Goal: Information Seeking & Learning: Learn about a topic

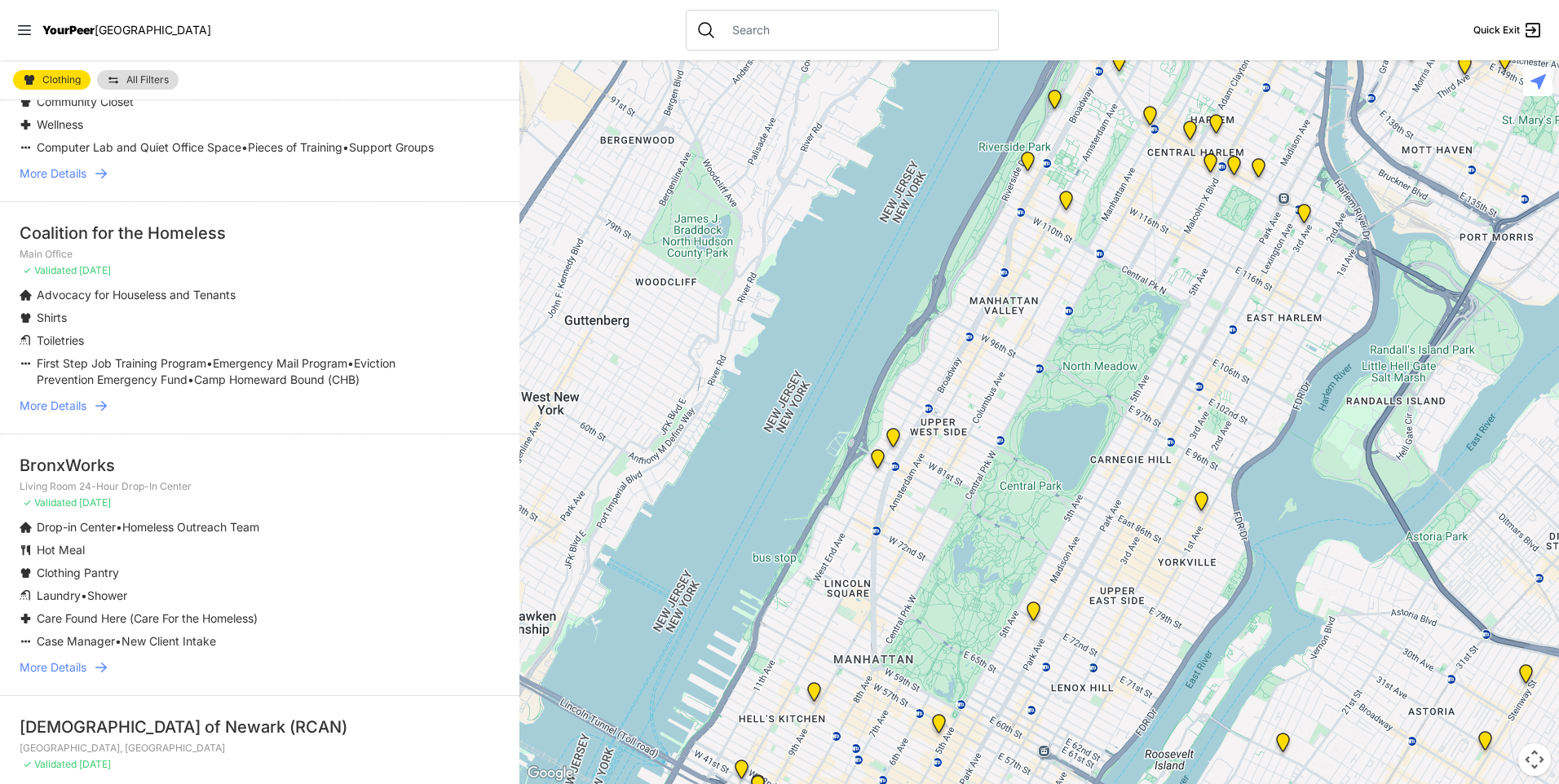
scroll to position [3775, 0]
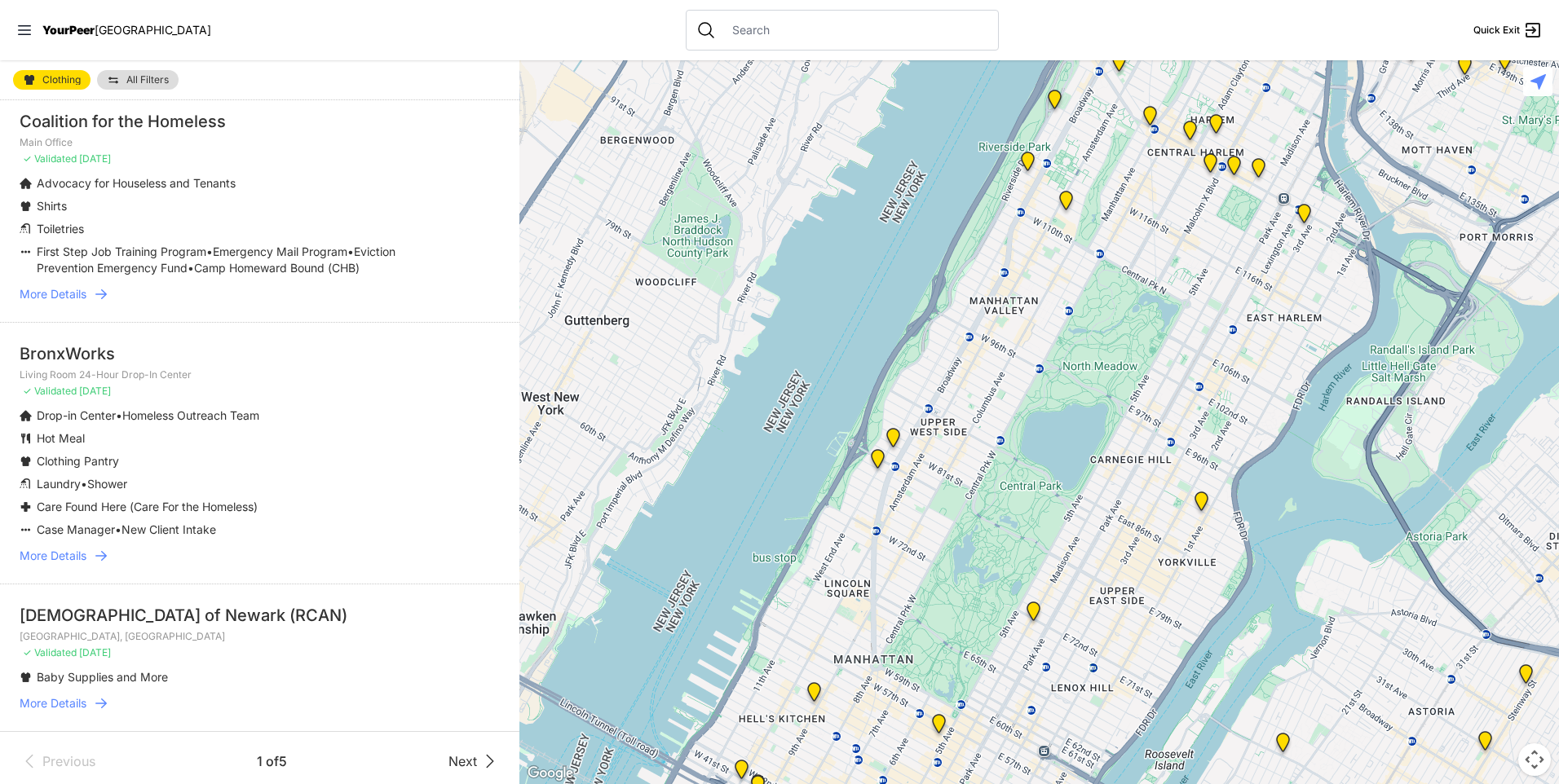
click at [465, 752] on span "Next" at bounding box center [462, 761] width 28 height 19
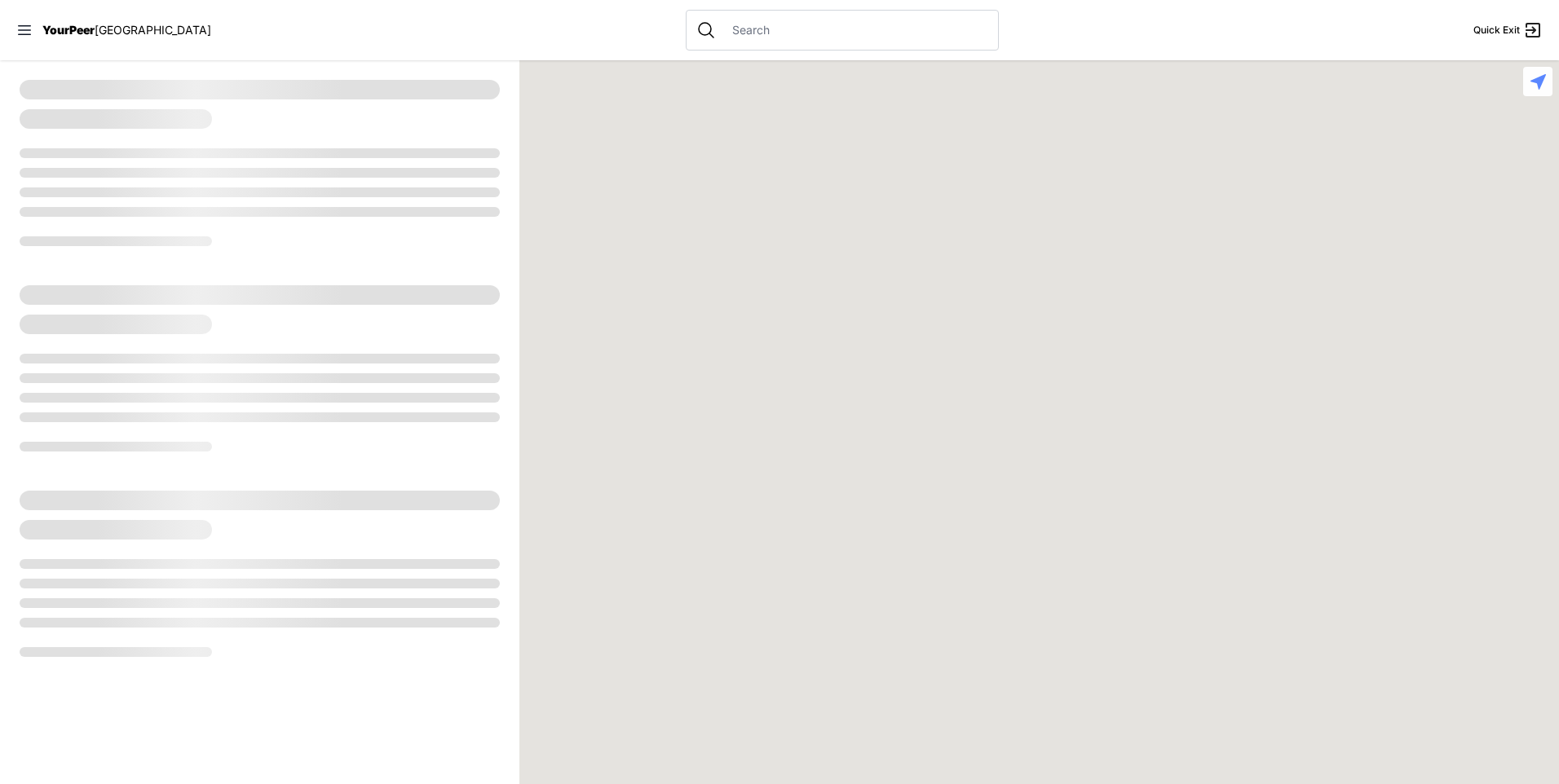
select select "recentlyUpdated"
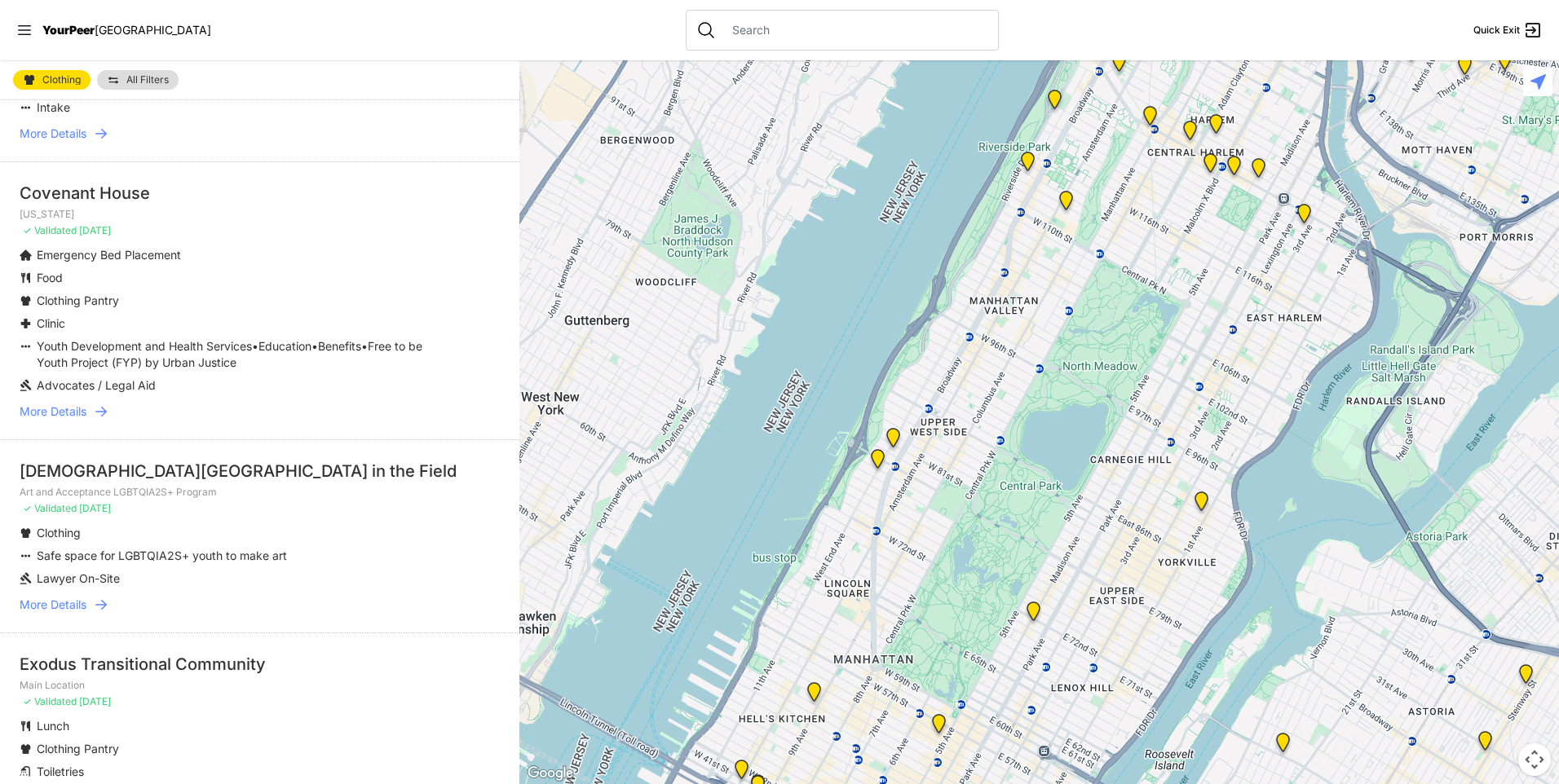
scroll to position [1054, 0]
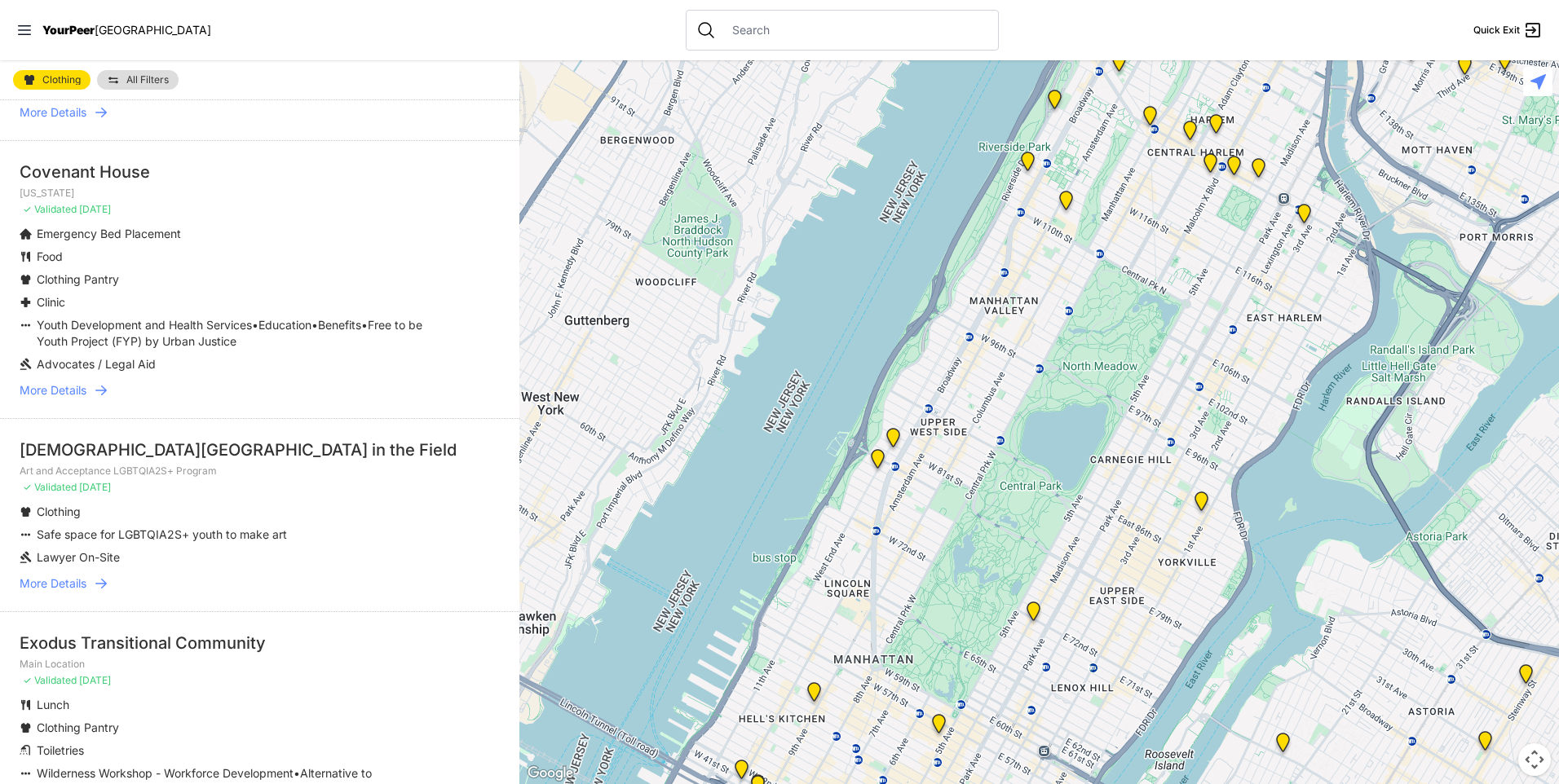
click at [77, 582] on span "More Details" at bounding box center [52, 583] width 67 height 16
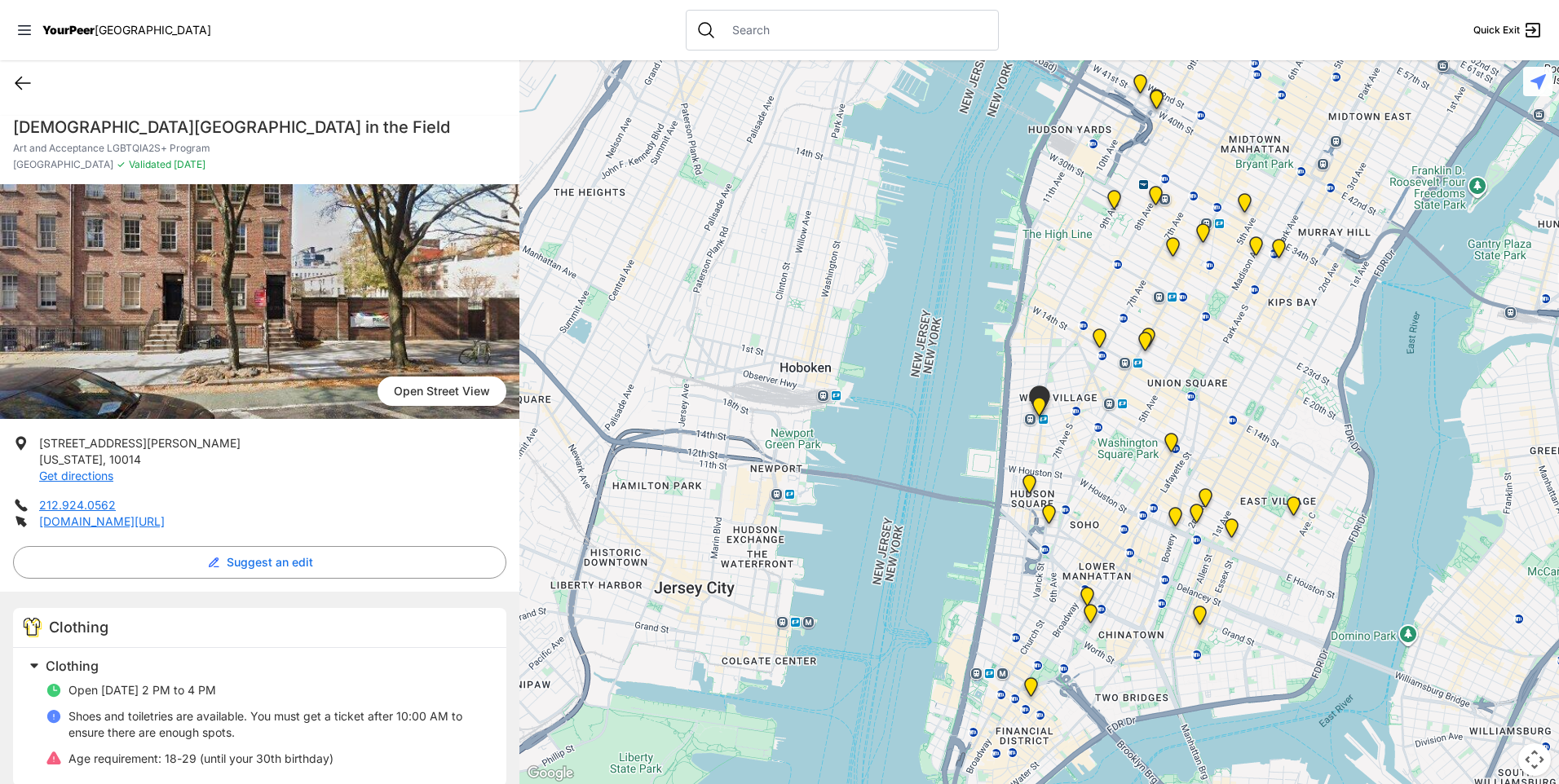
click at [25, 87] on icon at bounding box center [22, 82] width 19 height 19
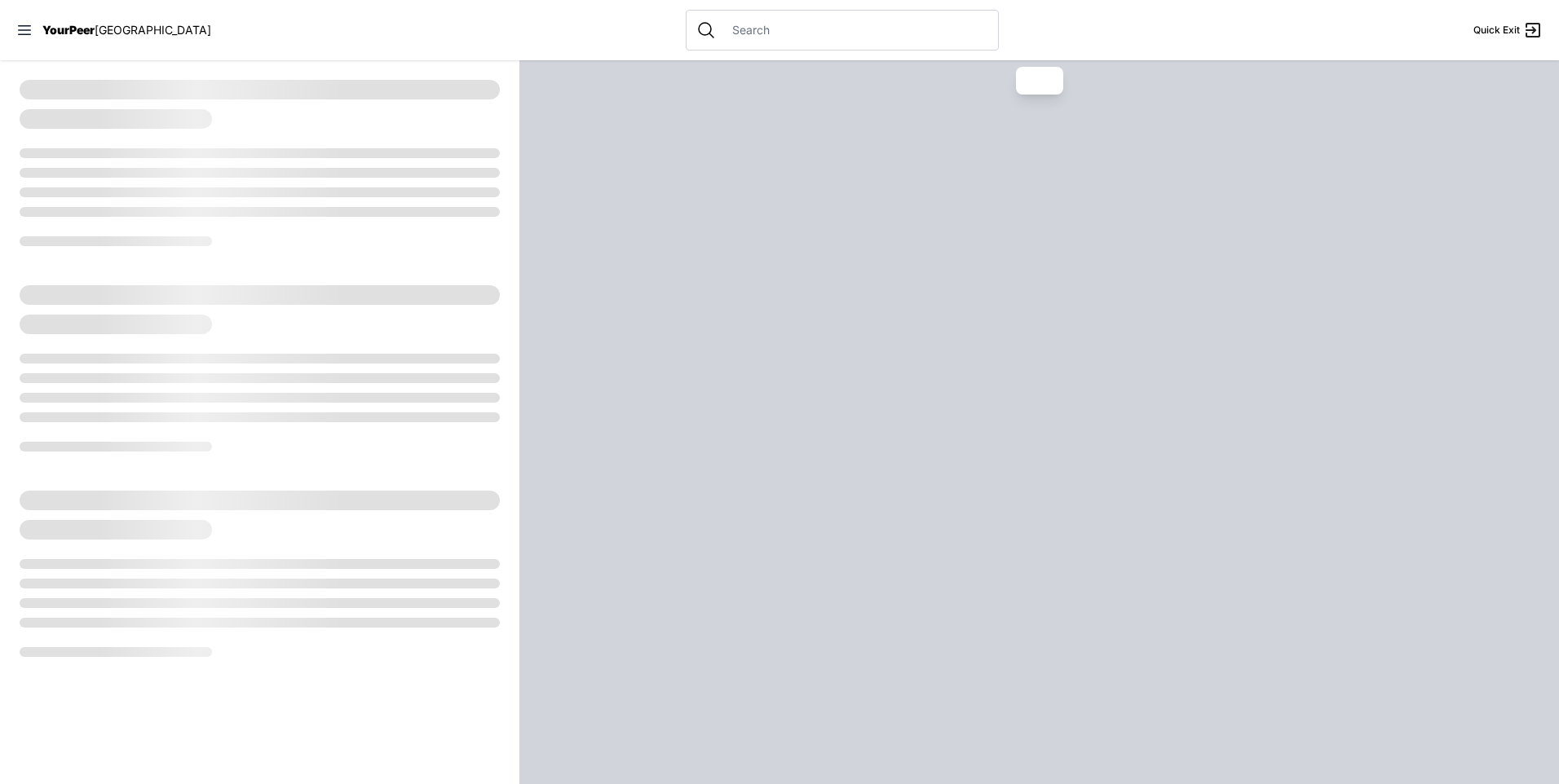
select select "recentlyUpdated"
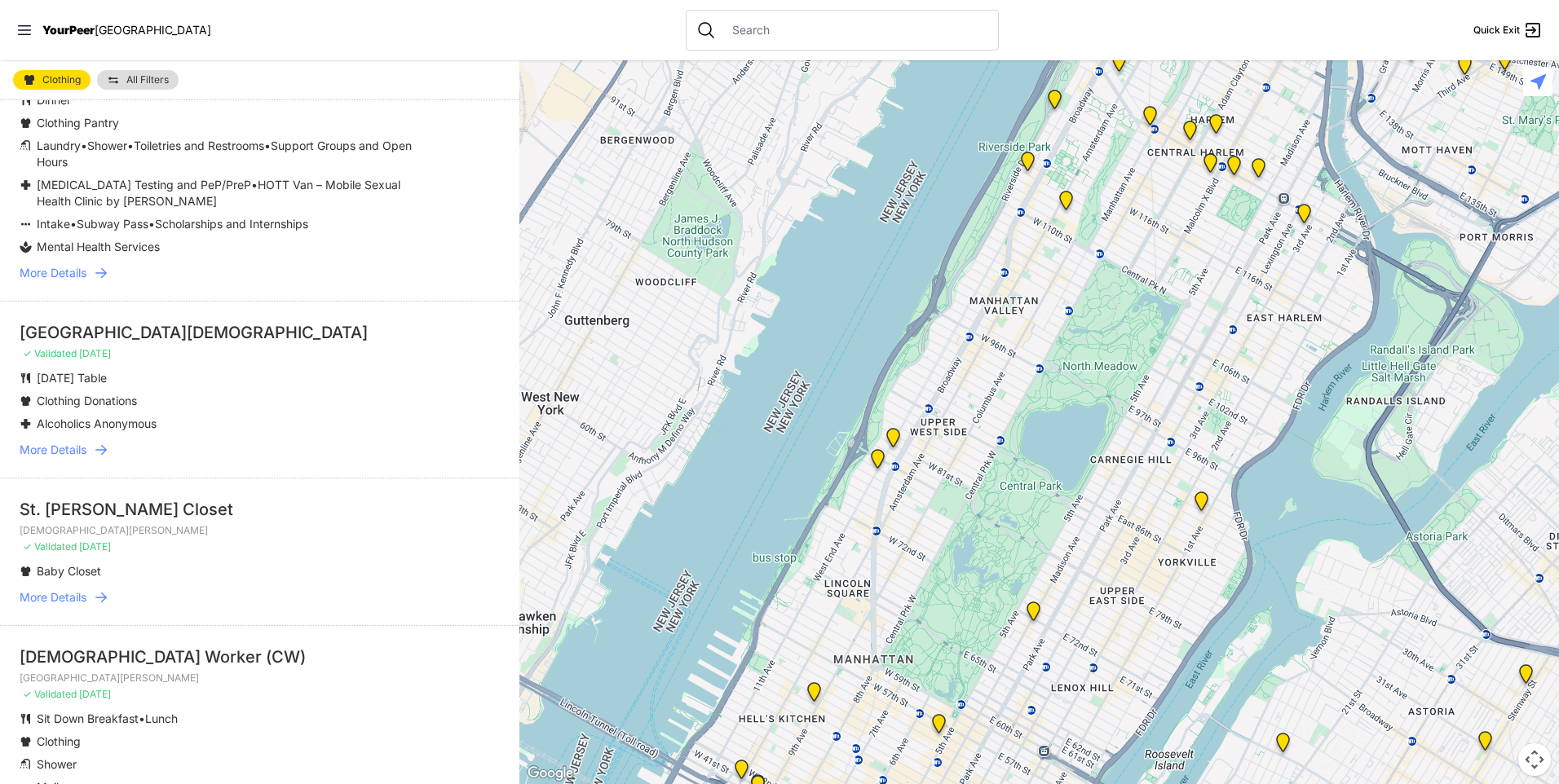
scroll to position [2925, 0]
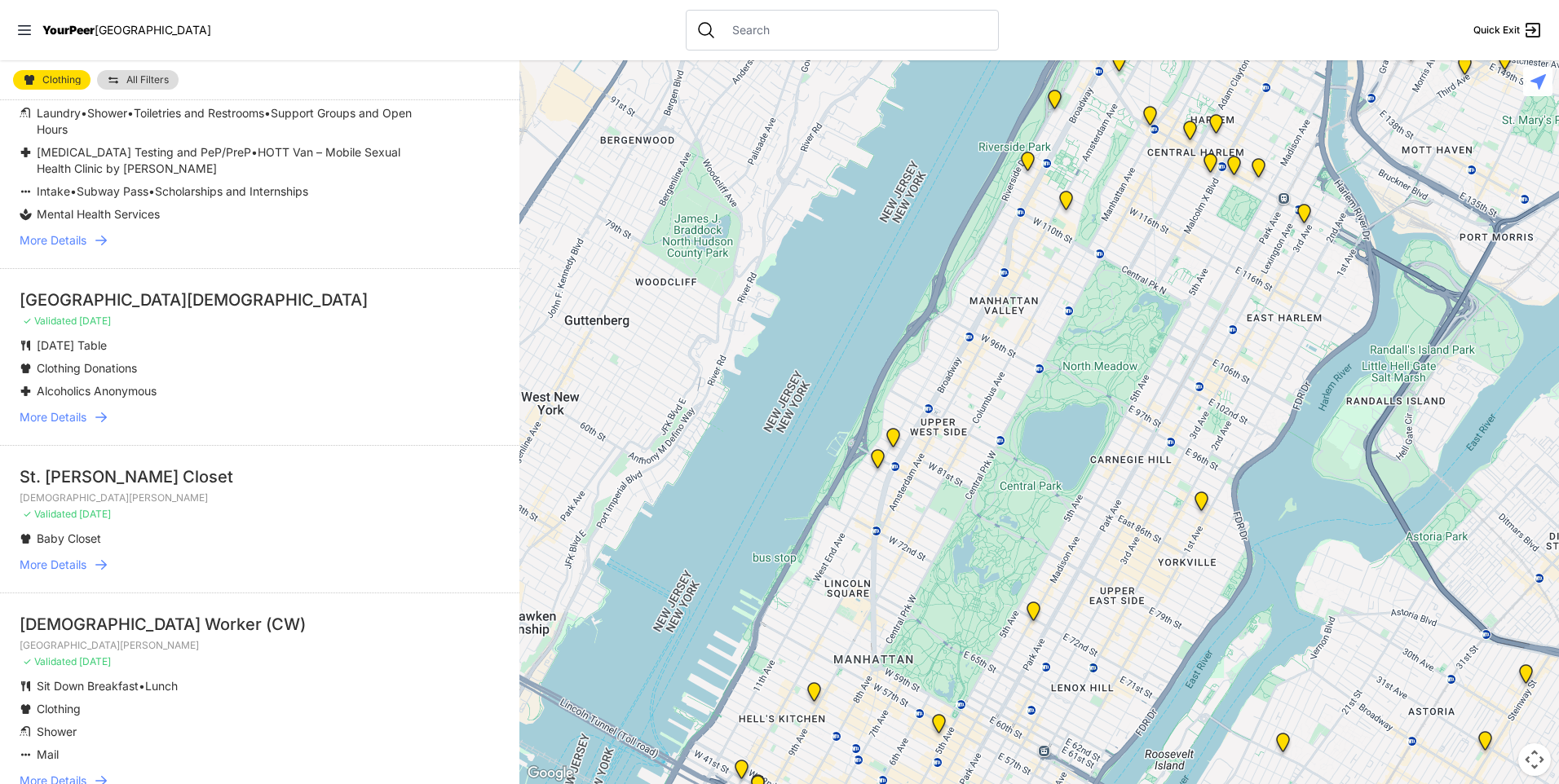
click at [68, 416] on span "More Details" at bounding box center [52, 418] width 67 height 16
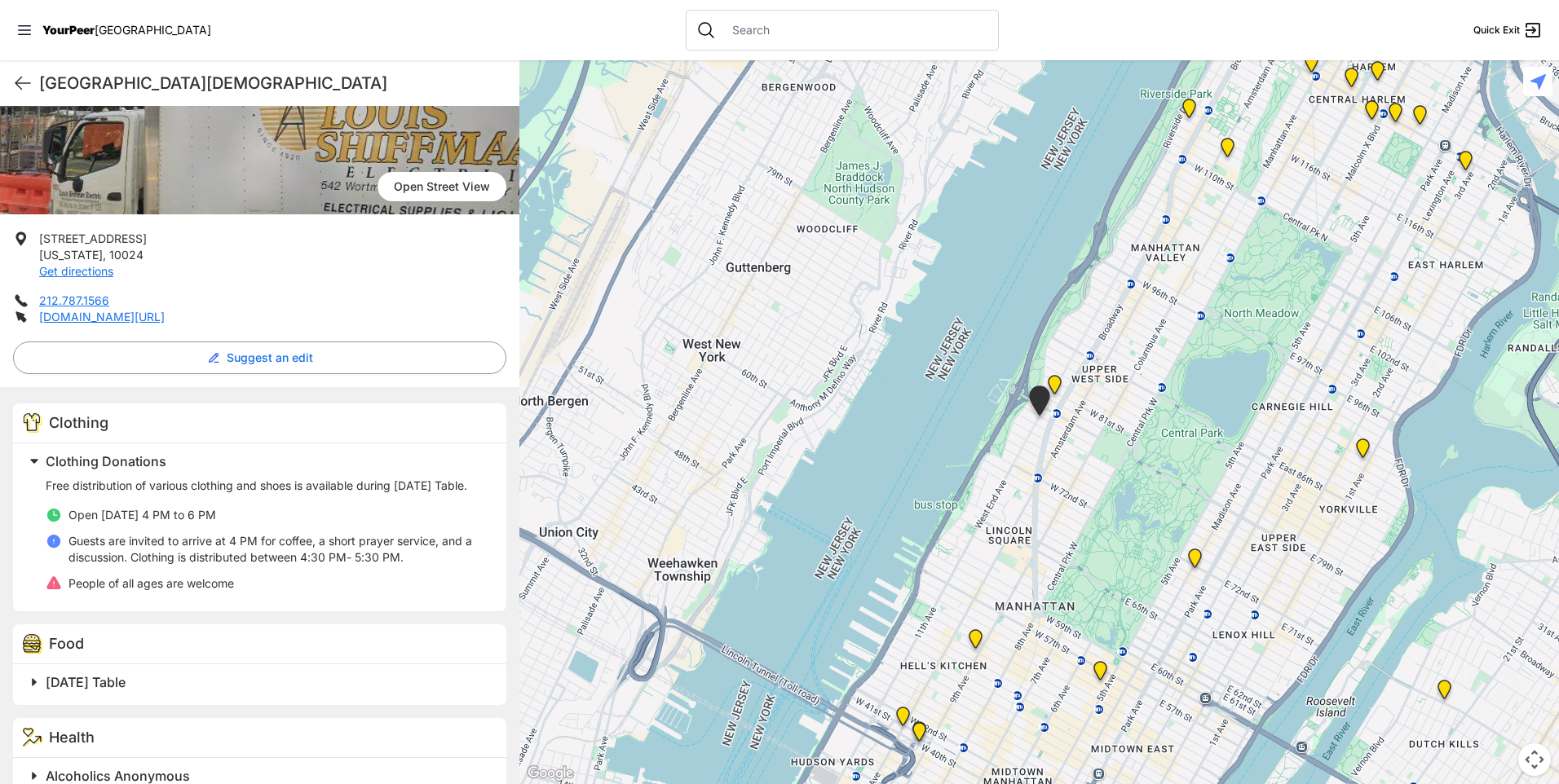
scroll to position [235, 0]
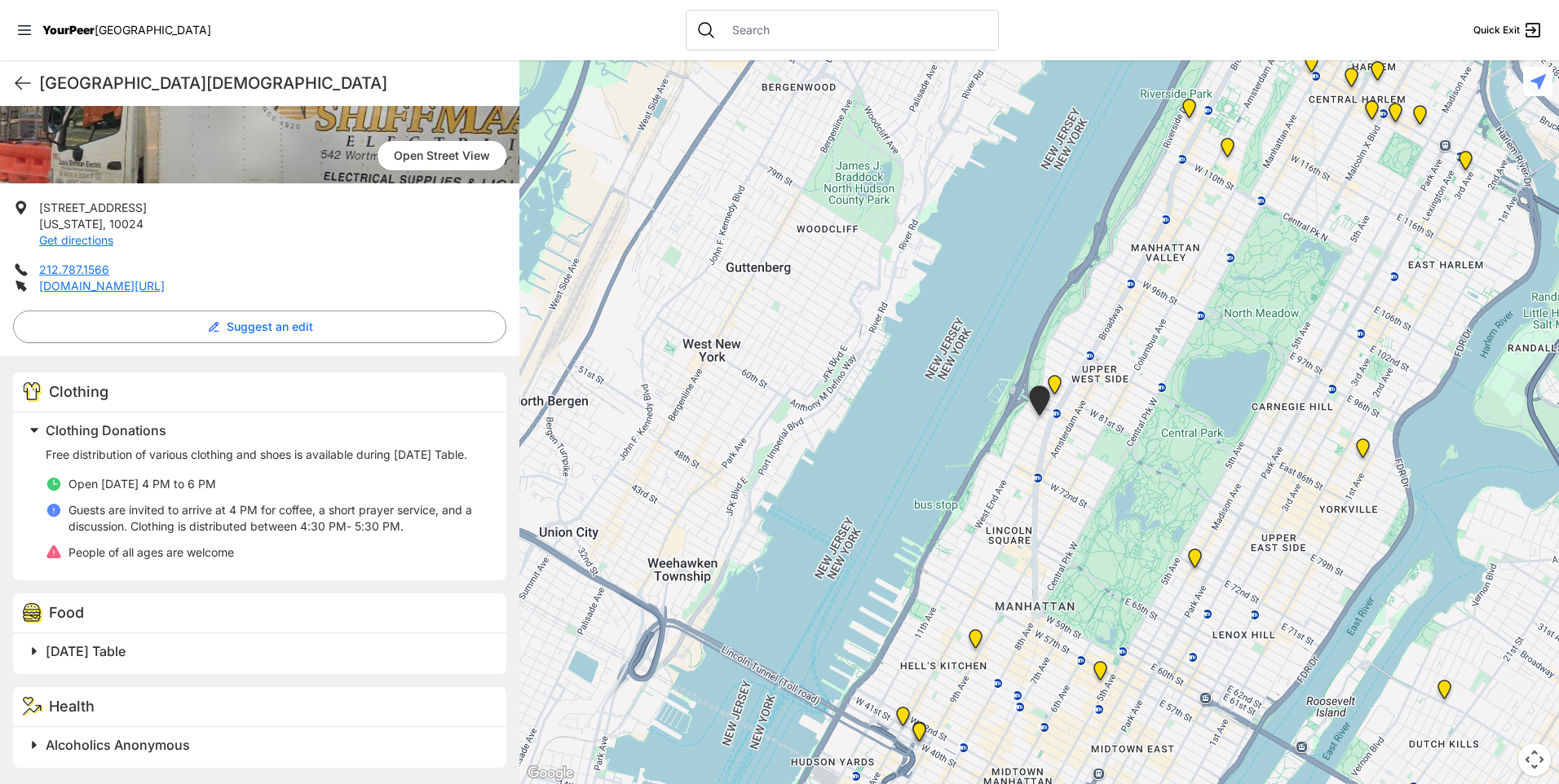
click at [88, 648] on span "Tuesday Table" at bounding box center [86, 652] width 80 height 16
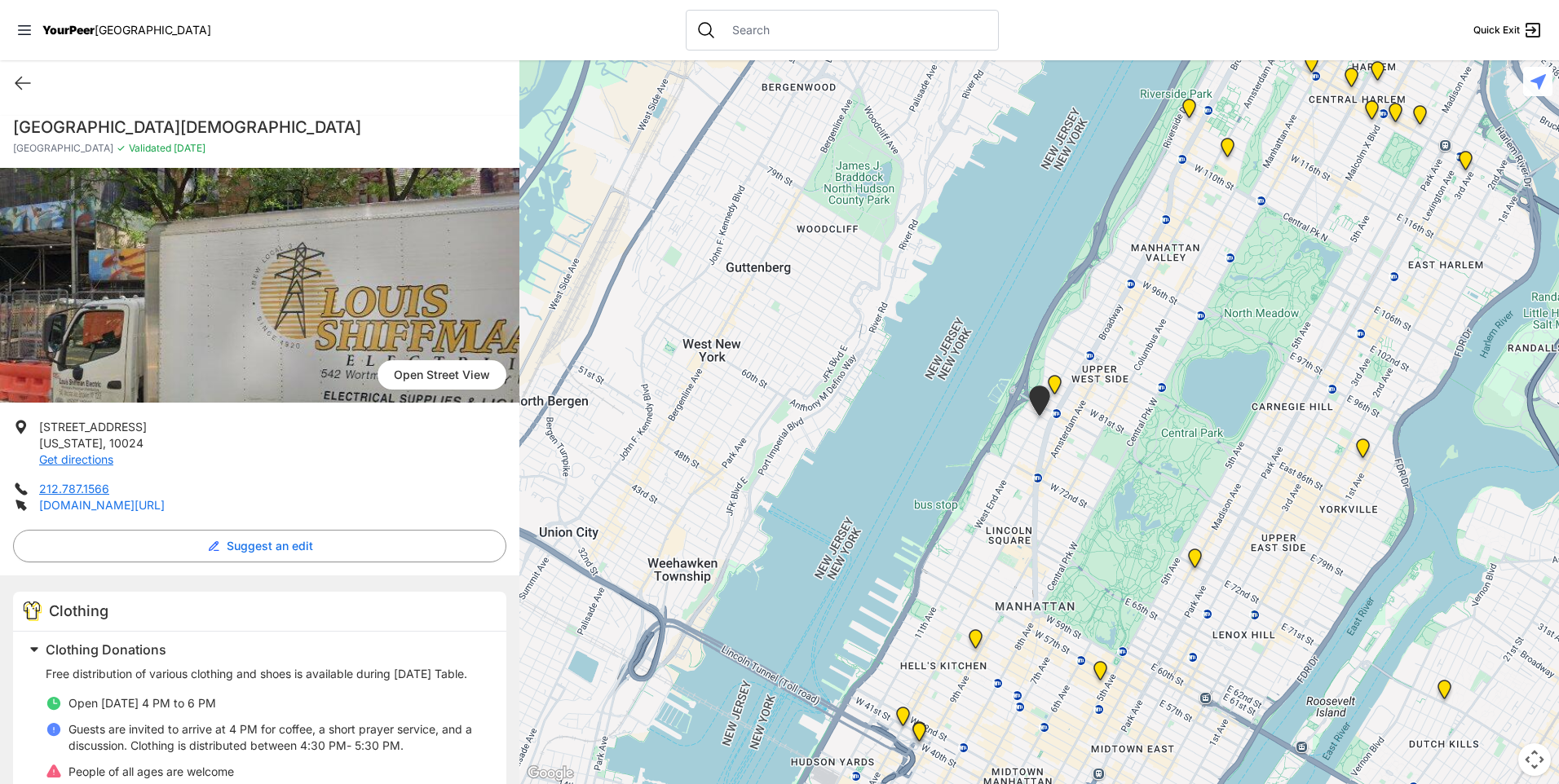
click at [119, 504] on link "westendchurch.org/calendar" at bounding box center [102, 504] width 126 height 14
click at [22, 88] on icon at bounding box center [22, 82] width 19 height 19
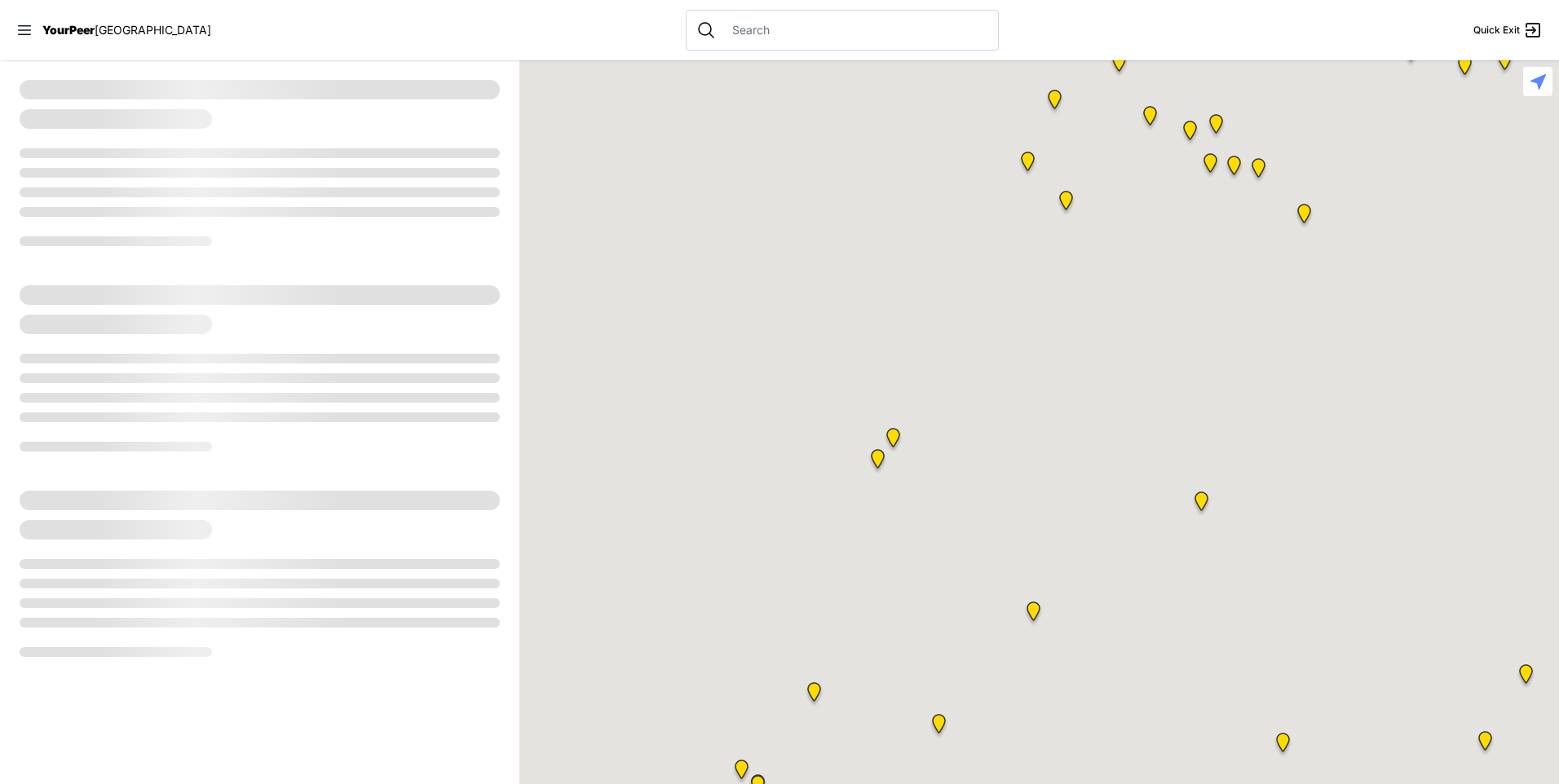
select select "recentlyUpdated"
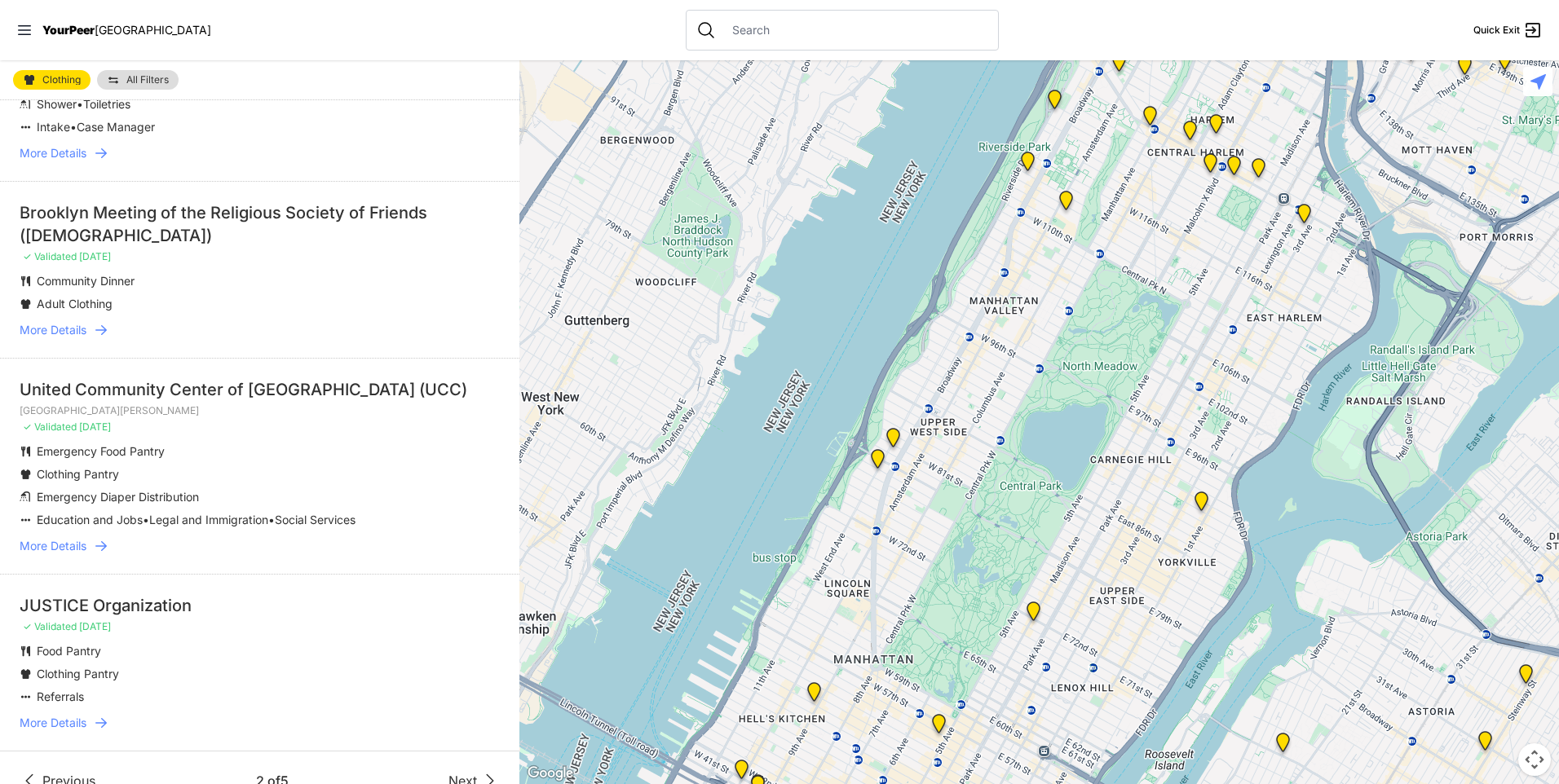
scroll to position [3817, 0]
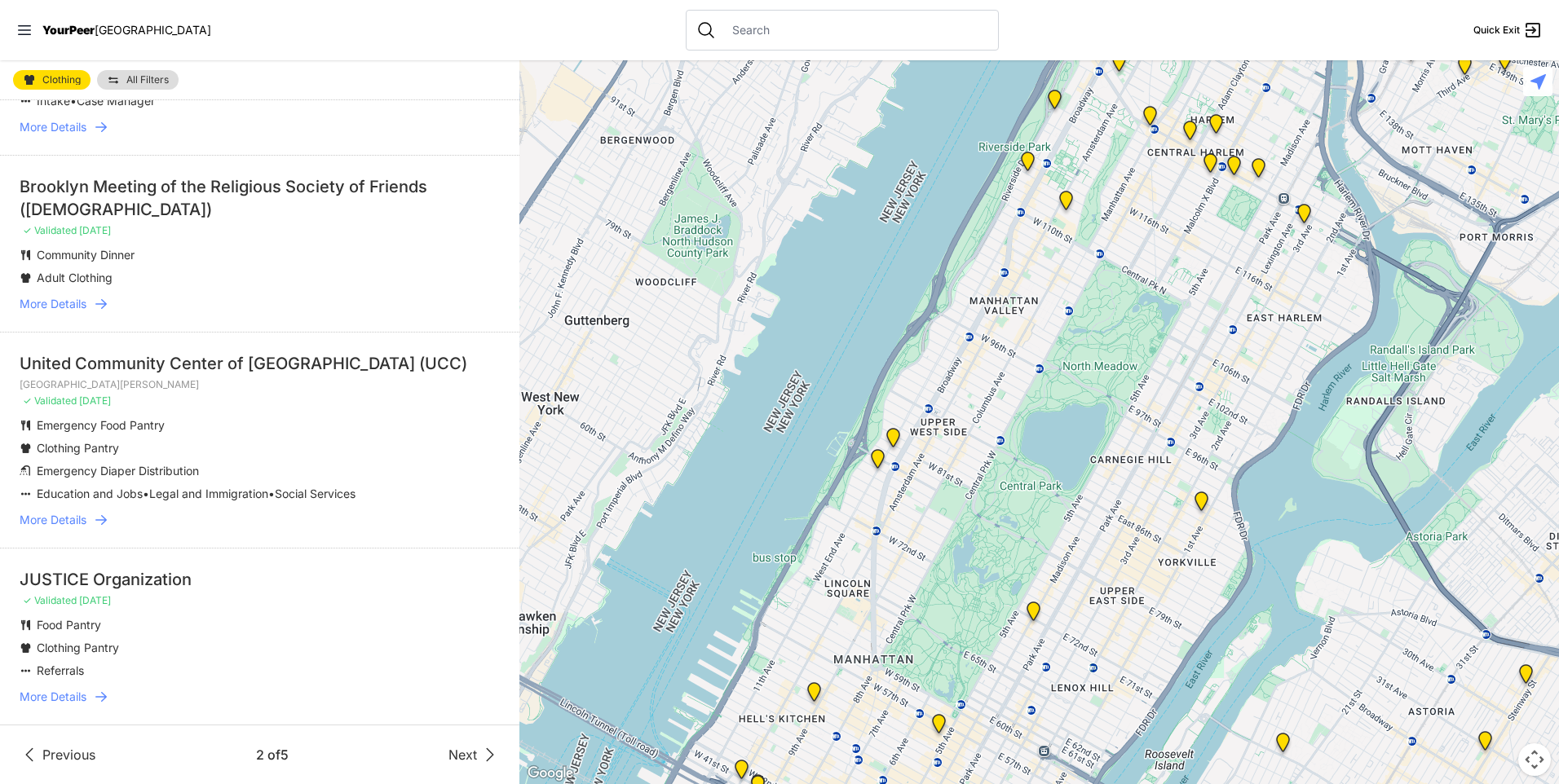
click at [488, 760] on icon at bounding box center [490, 755] width 6 height 12
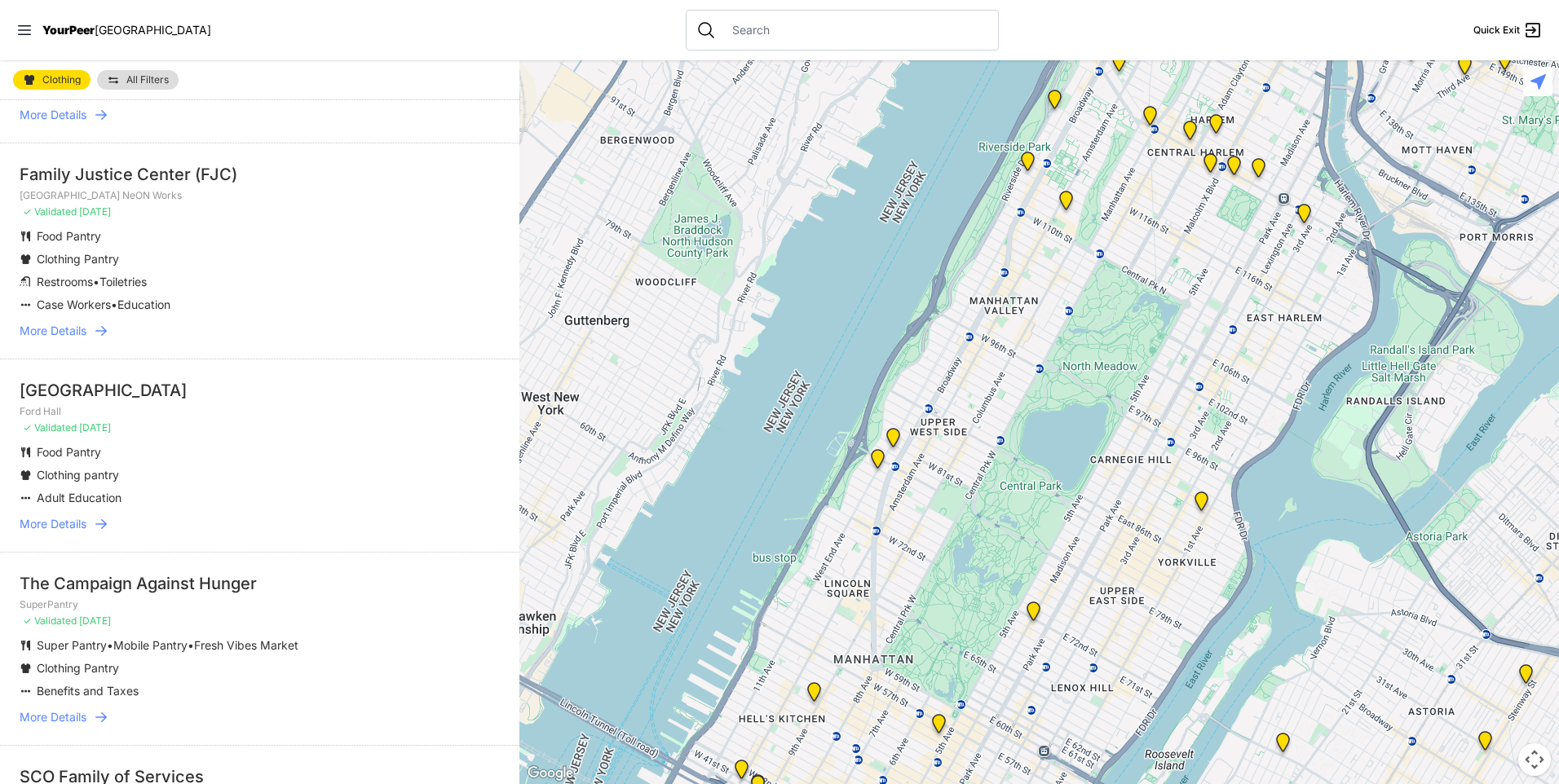
scroll to position [532, 0]
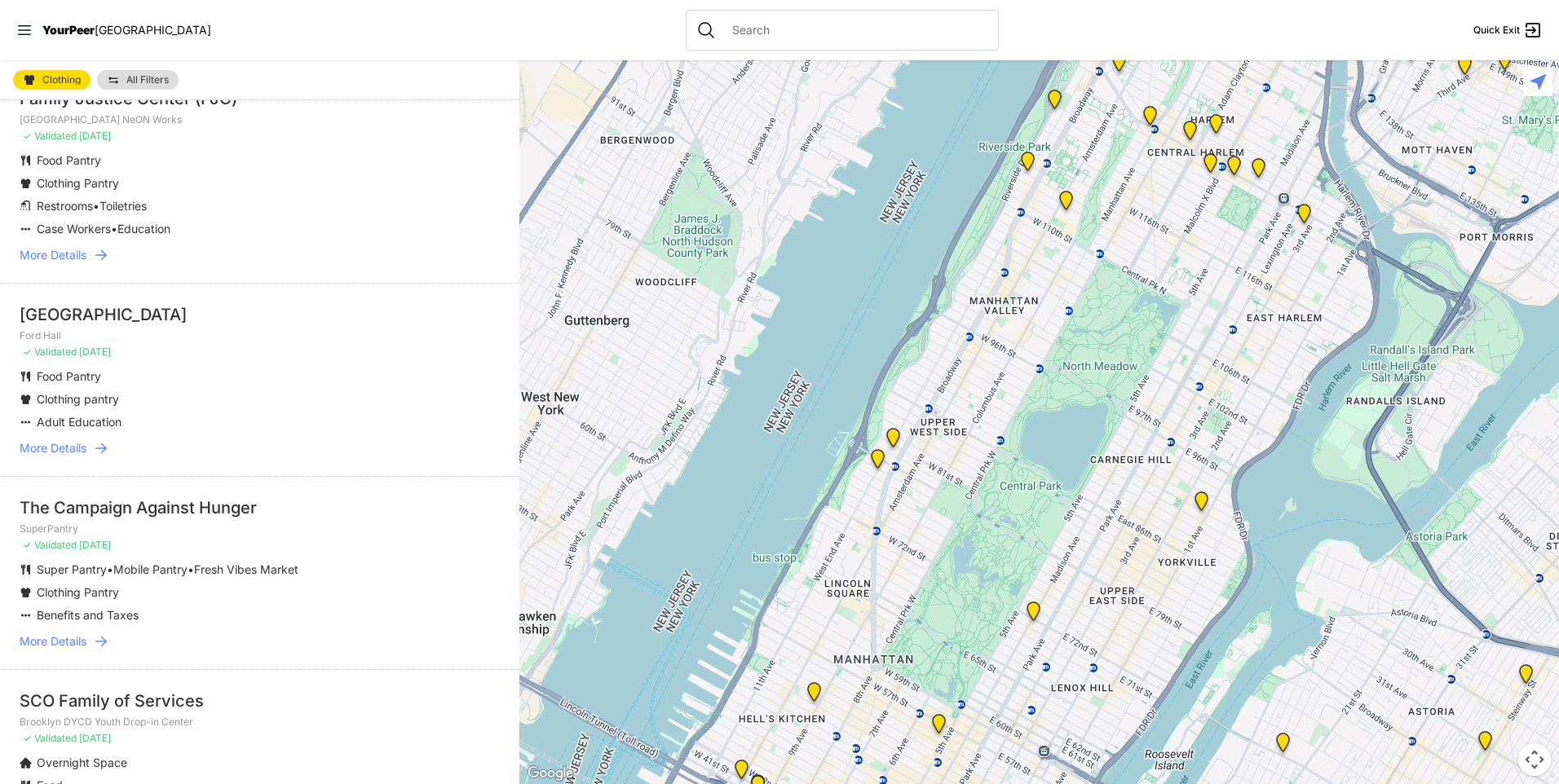
click at [73, 457] on span "More Details" at bounding box center [52, 449] width 67 height 16
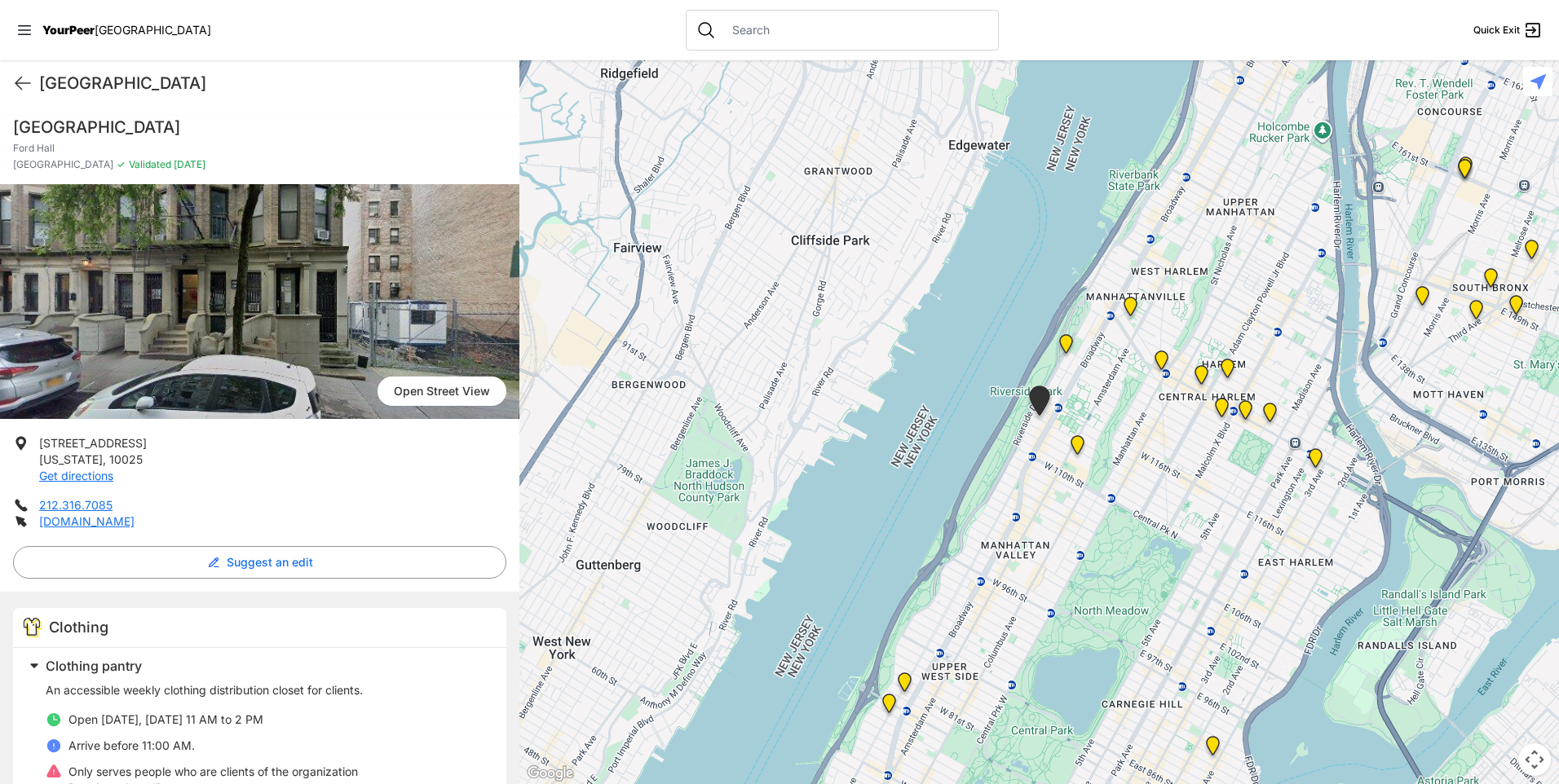
scroll to position [252, 0]
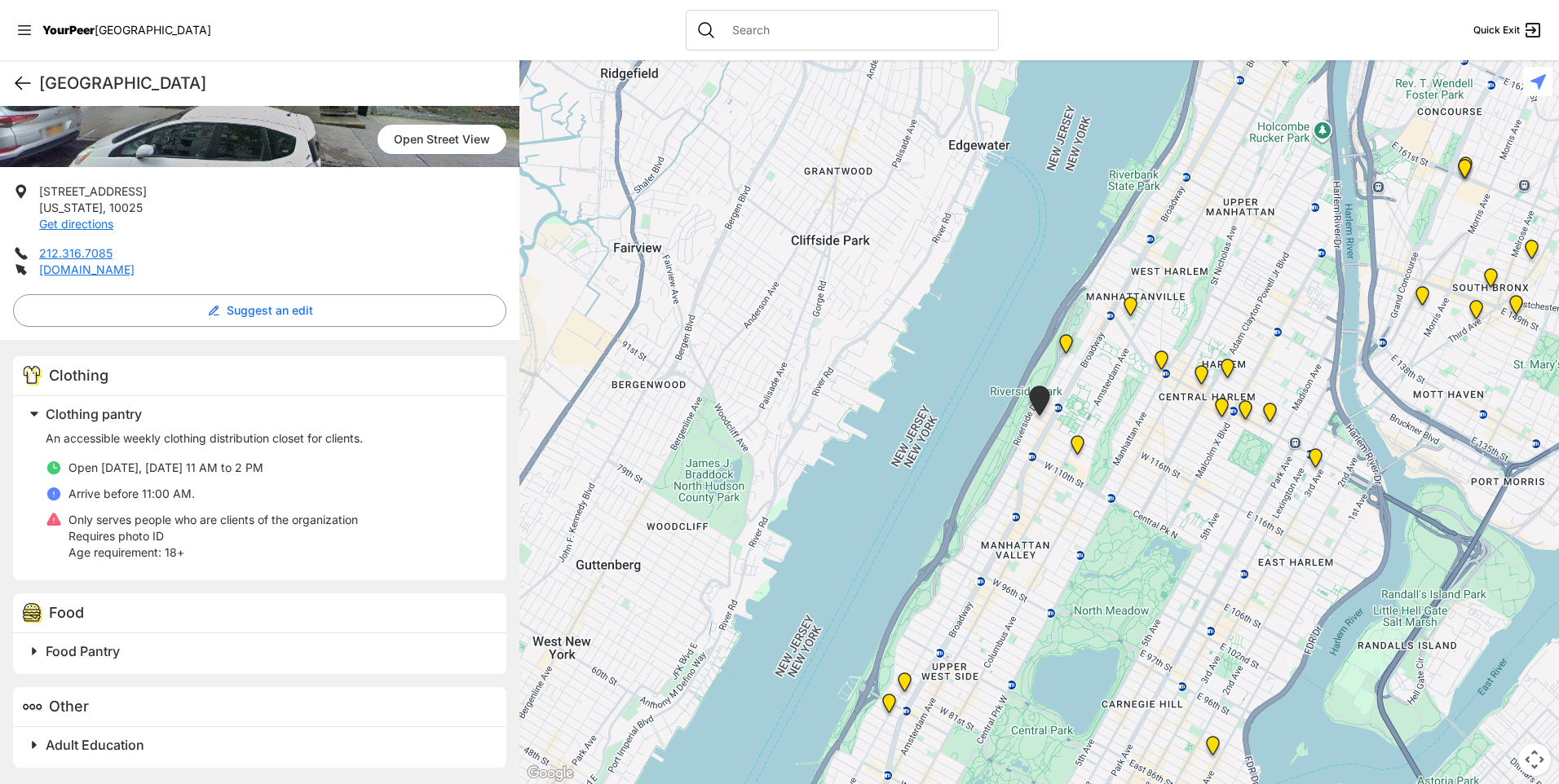
click at [27, 87] on icon at bounding box center [22, 82] width 19 height 19
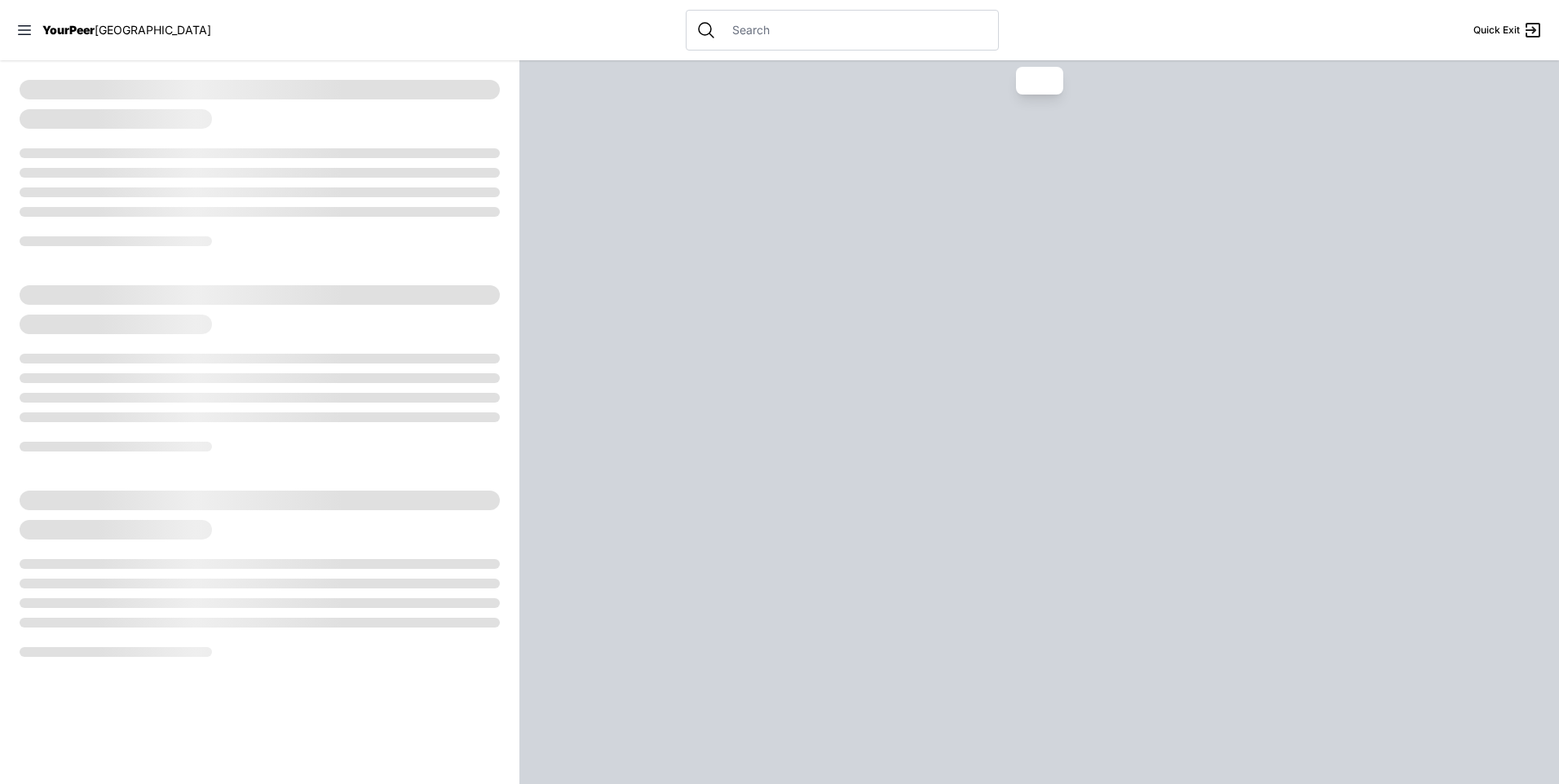
select select "recentlyUpdated"
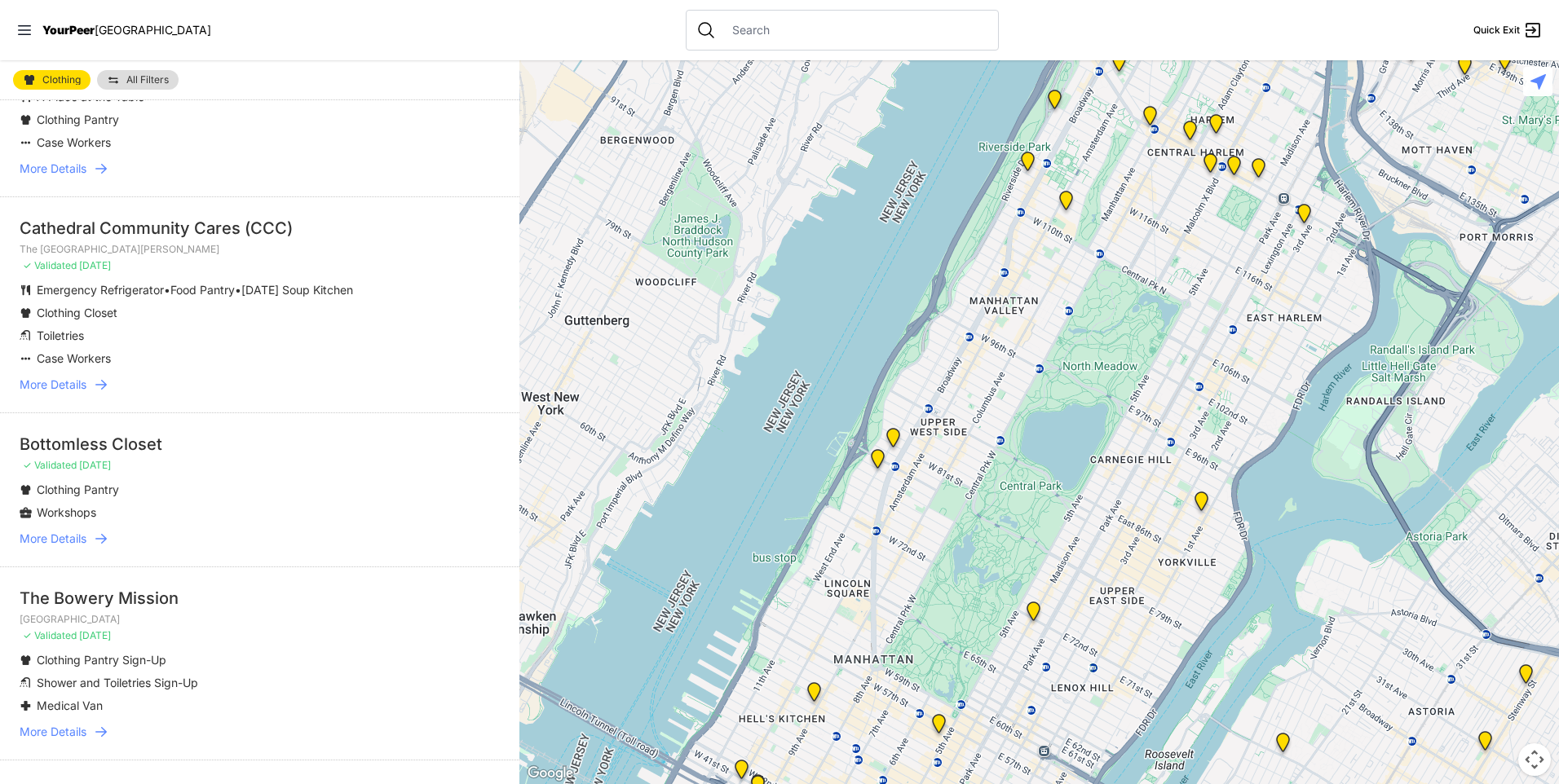
scroll to position [1968, 0]
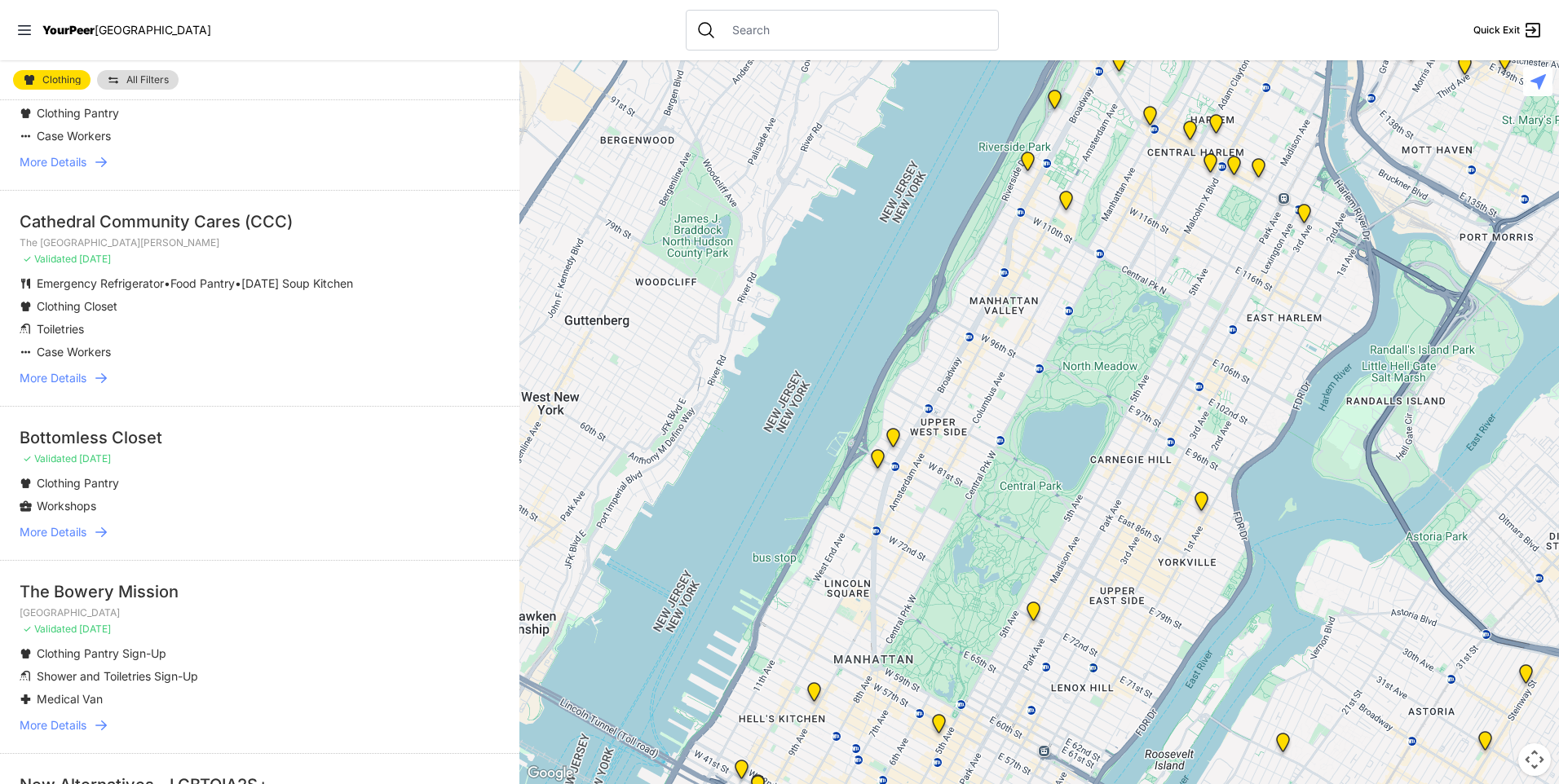
click at [70, 541] on span "More Details" at bounding box center [52, 532] width 67 height 16
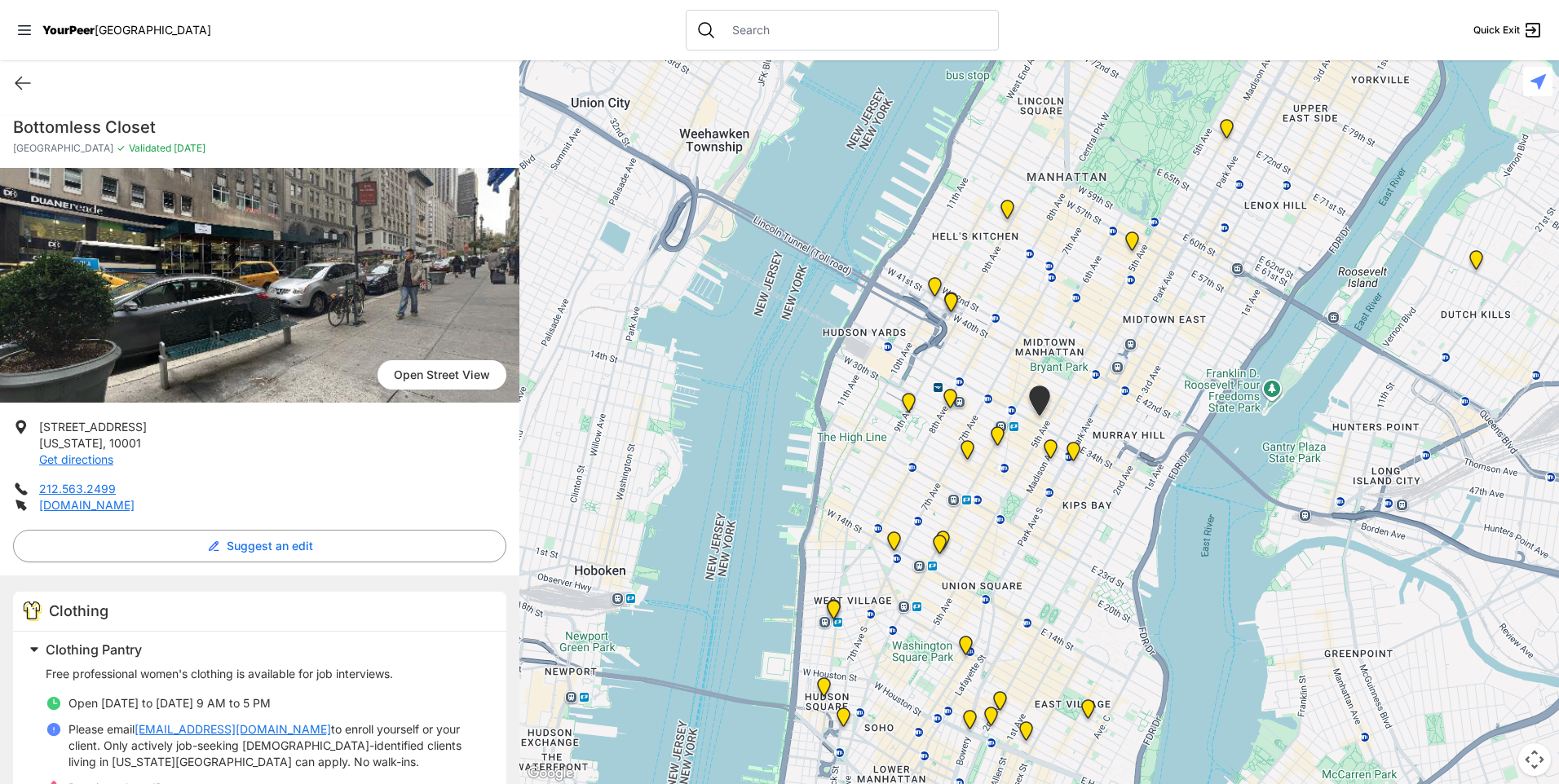
scroll to position [174, 0]
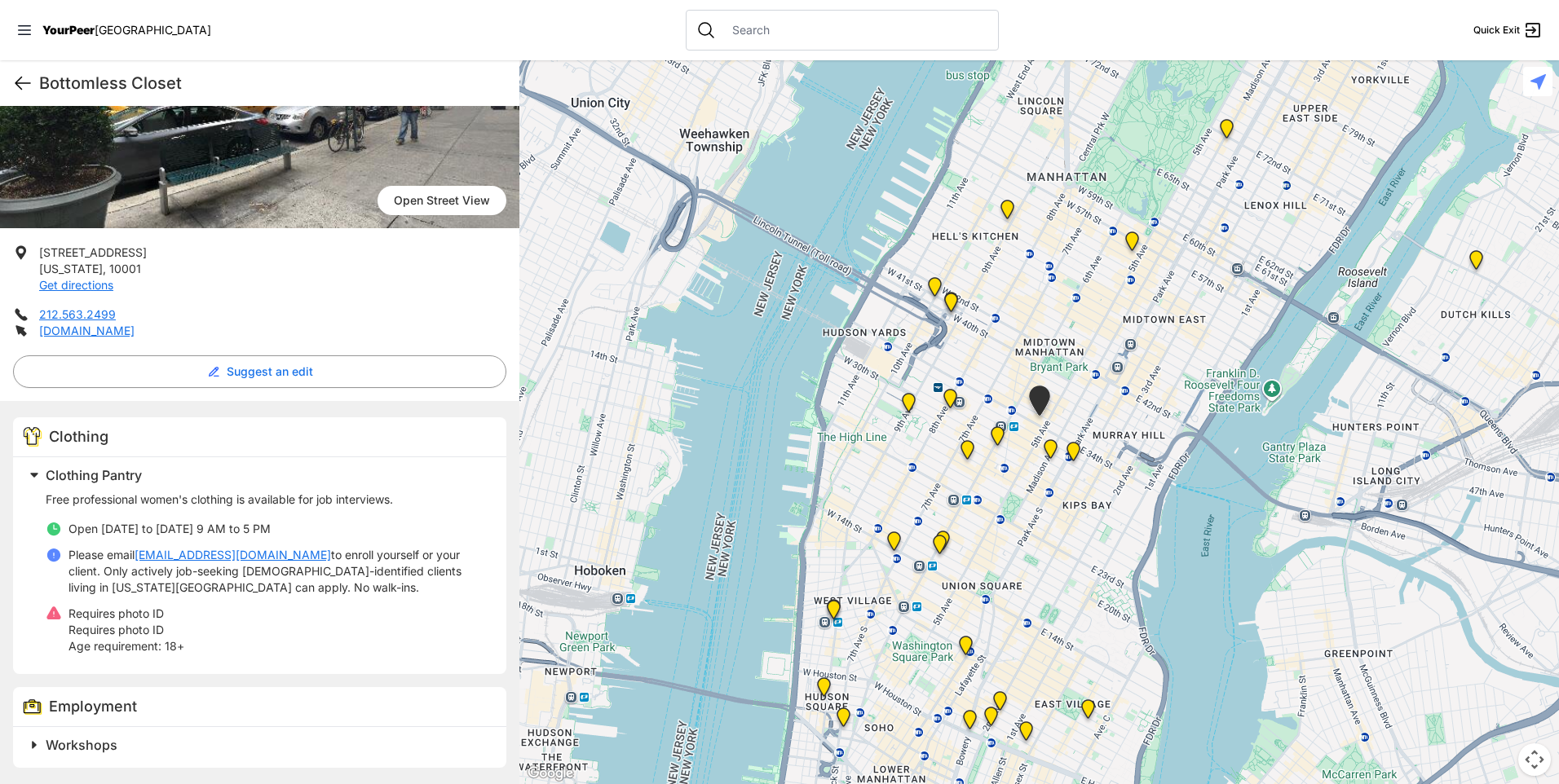
click at [21, 91] on icon at bounding box center [22, 82] width 19 height 19
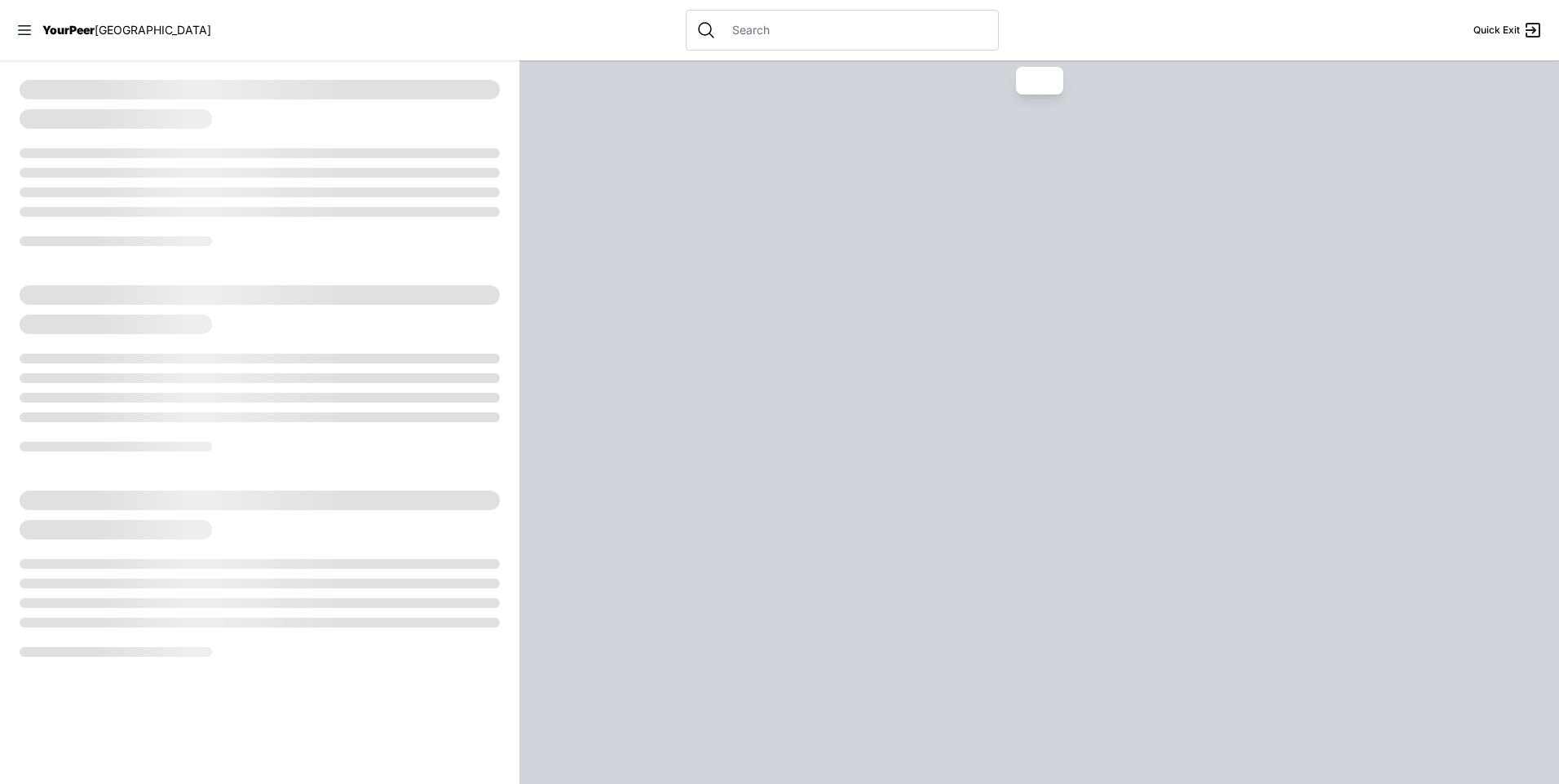
select select "recentlyUpdated"
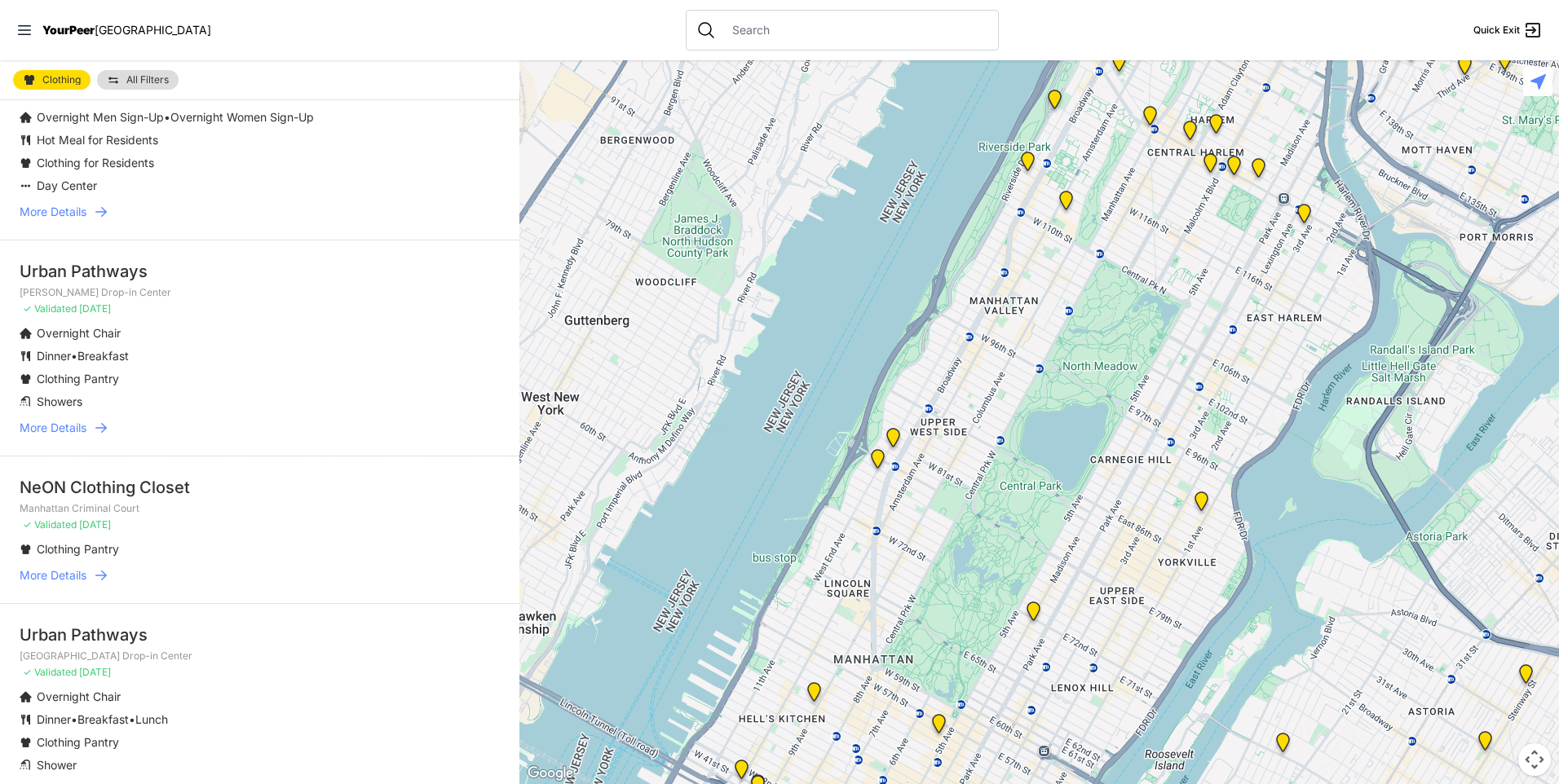
scroll to position [3502, 0]
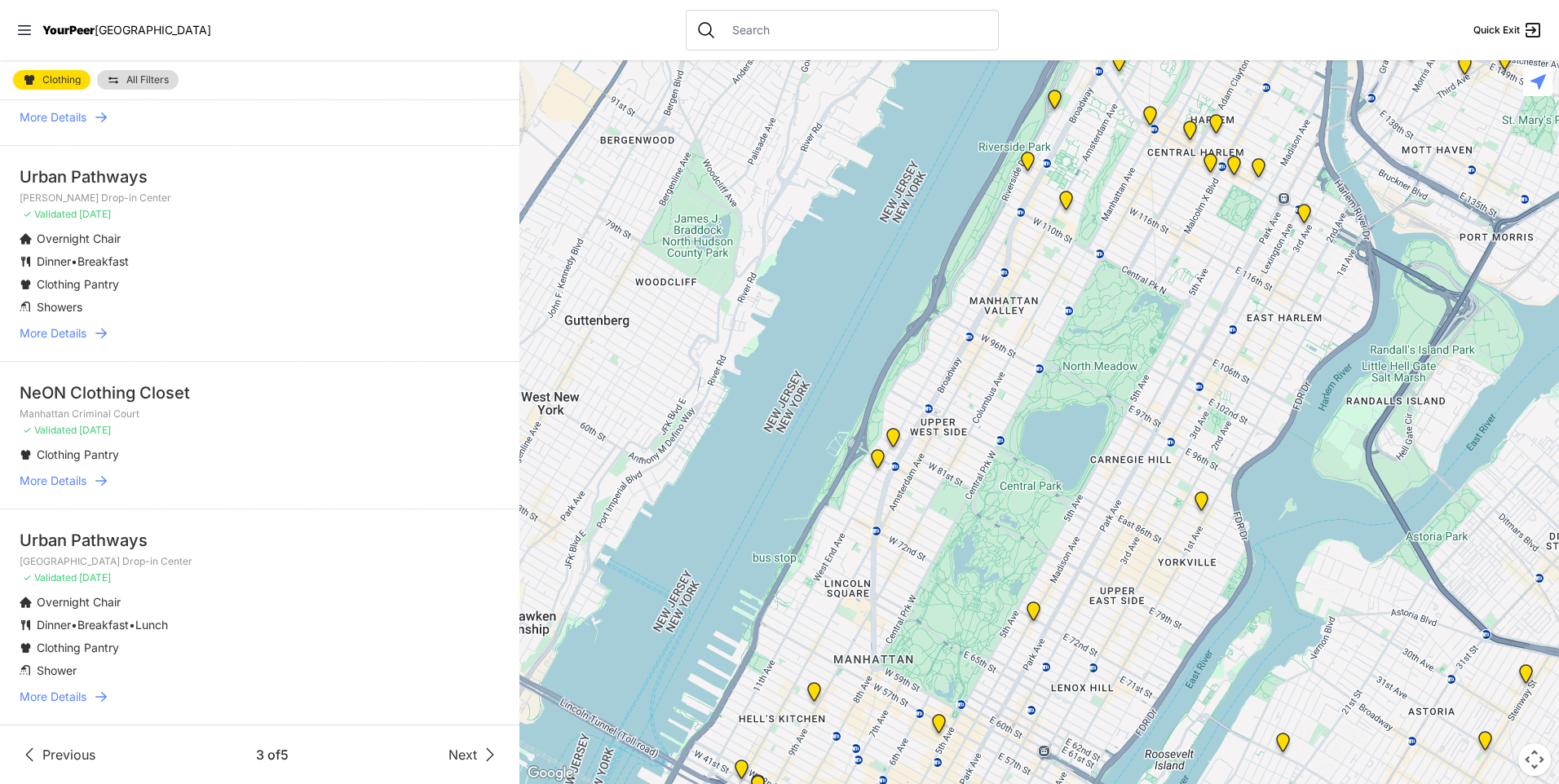
click at [456, 760] on span "Next" at bounding box center [462, 754] width 28 height 19
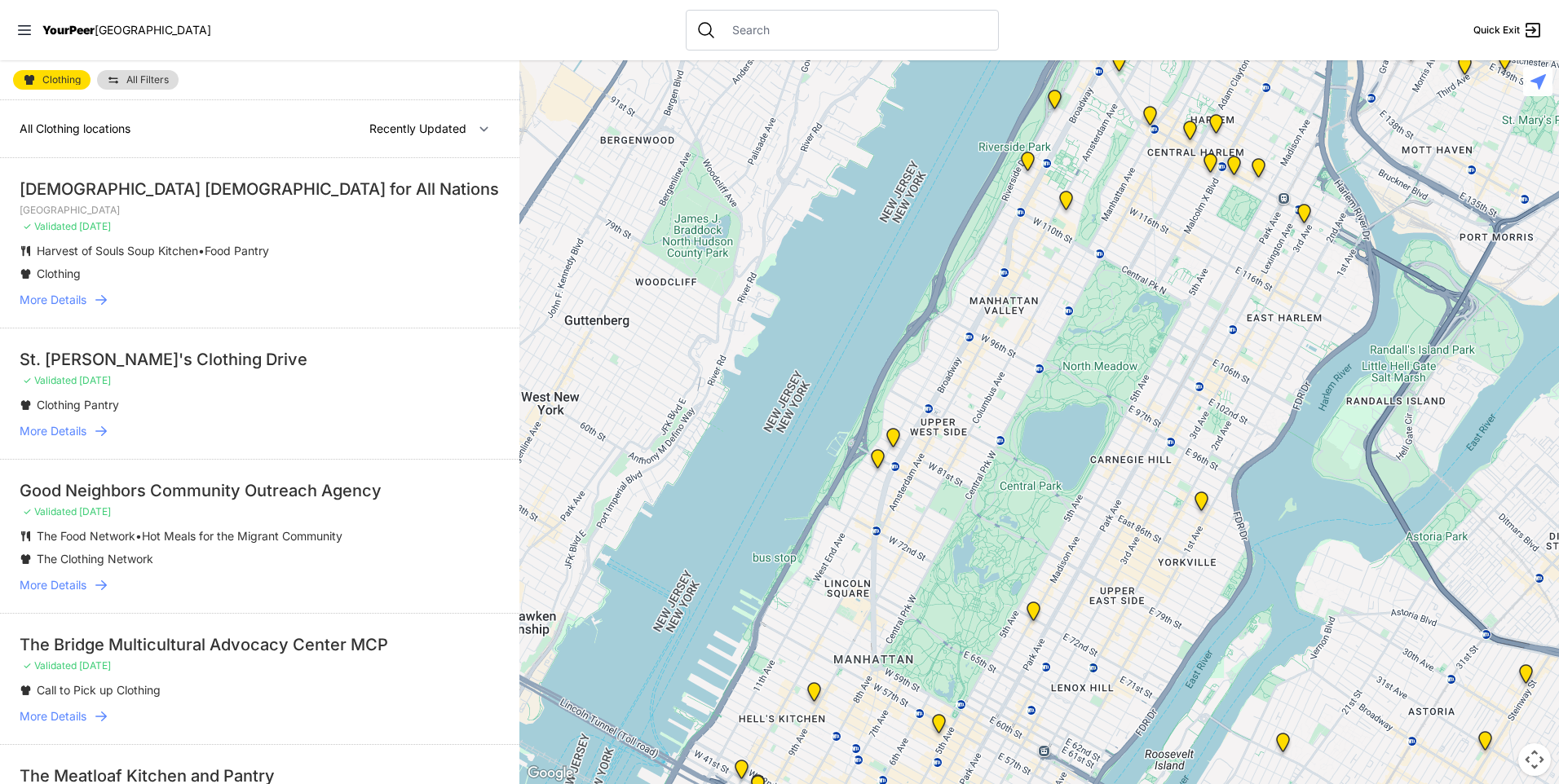
click at [77, 428] on span "More Details" at bounding box center [52, 431] width 67 height 16
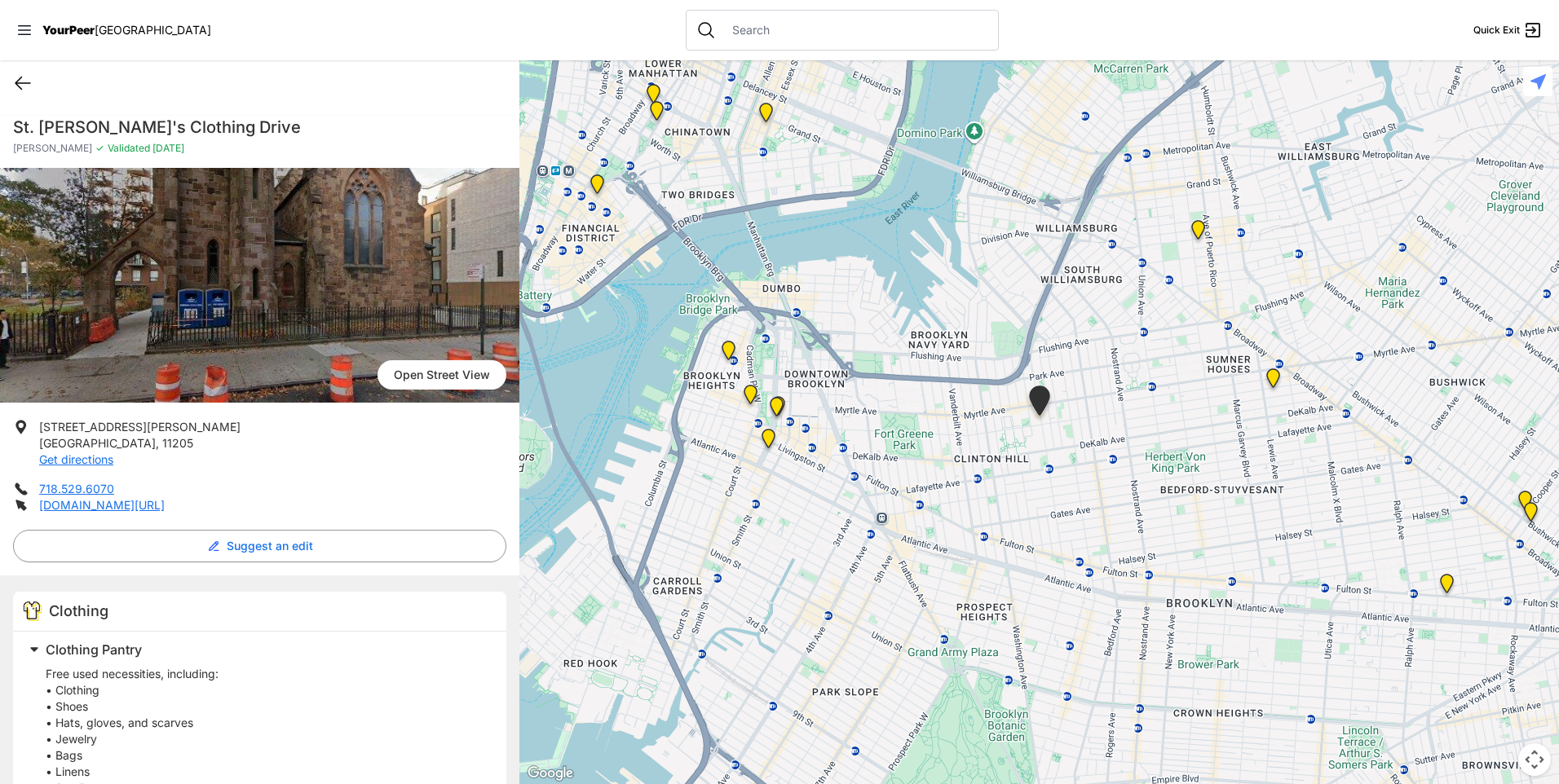
click at [18, 83] on icon at bounding box center [23, 83] width 15 height 12
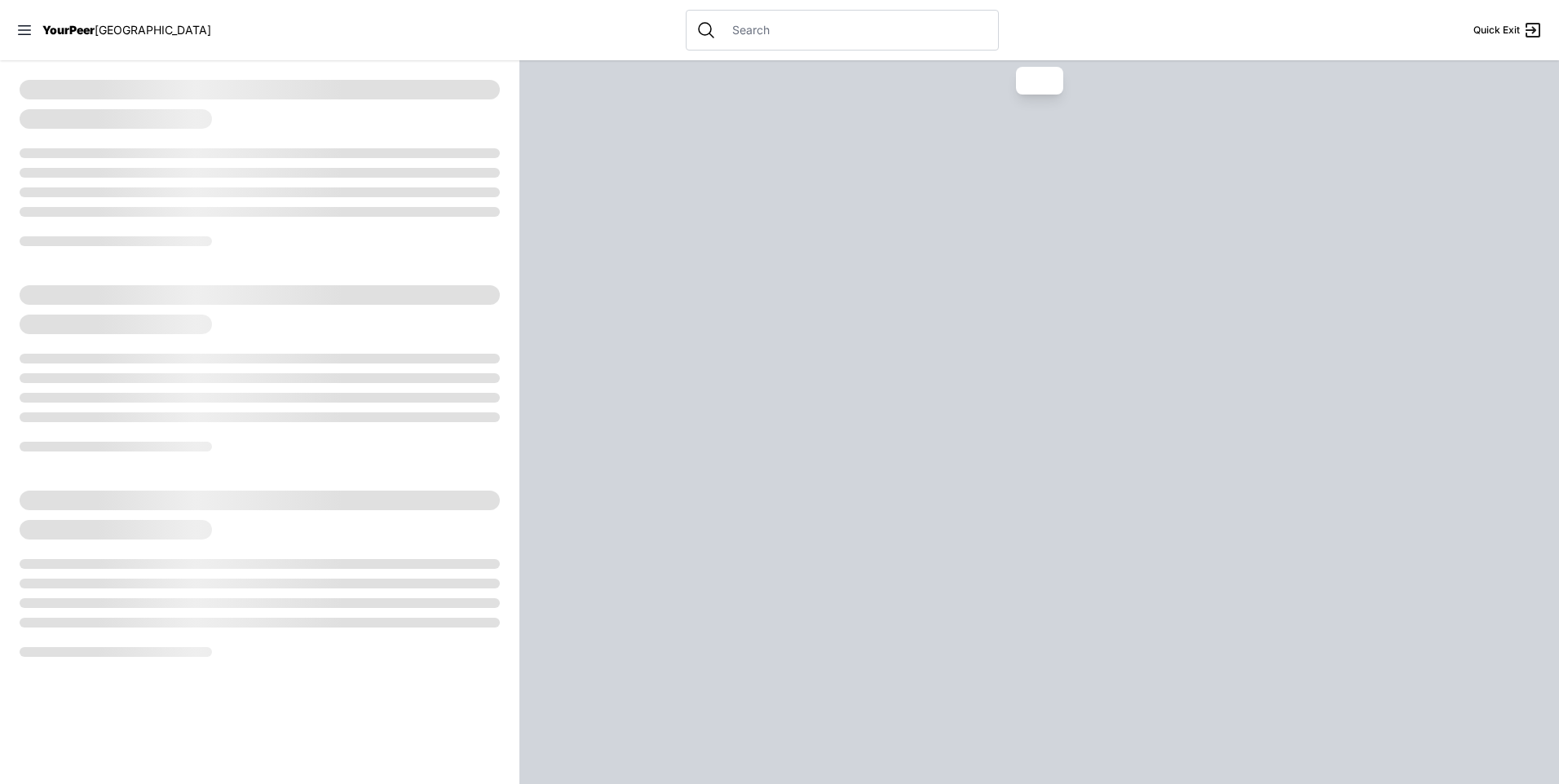
select select "recentlyUpdated"
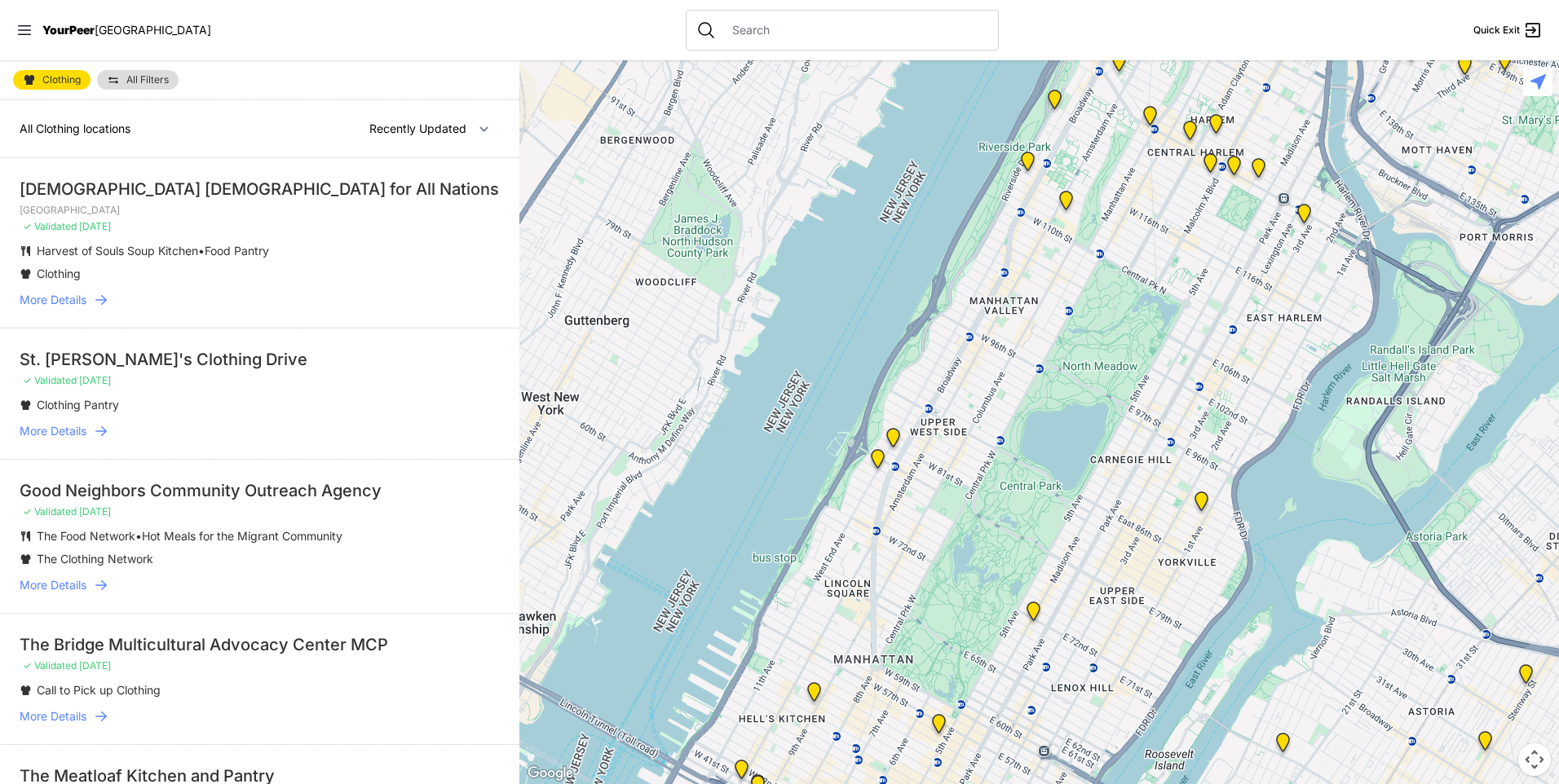
click at [55, 721] on span "More Details" at bounding box center [52, 717] width 67 height 16
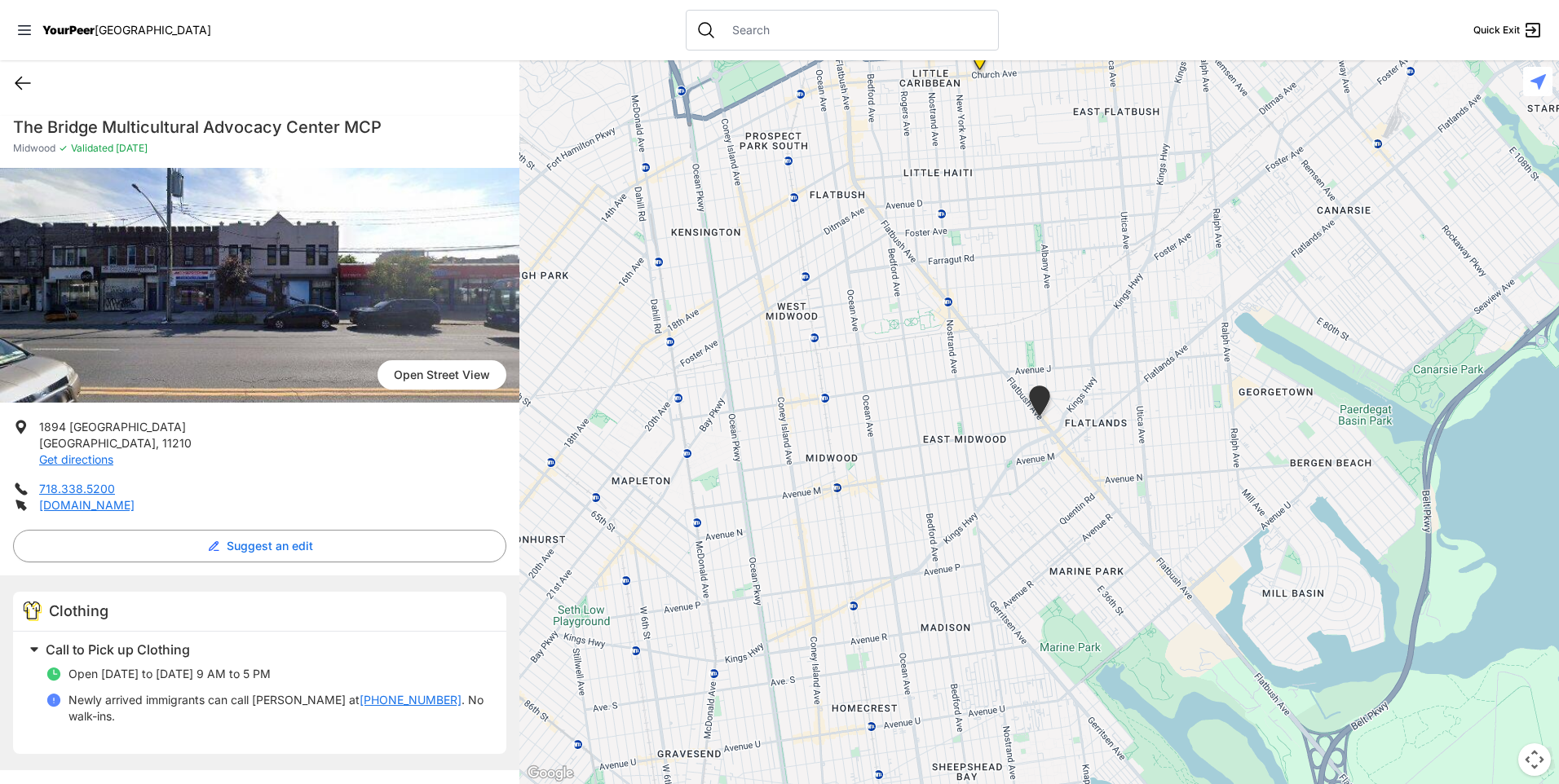
click at [26, 92] on icon at bounding box center [22, 82] width 19 height 19
select select "recentlyUpdated"
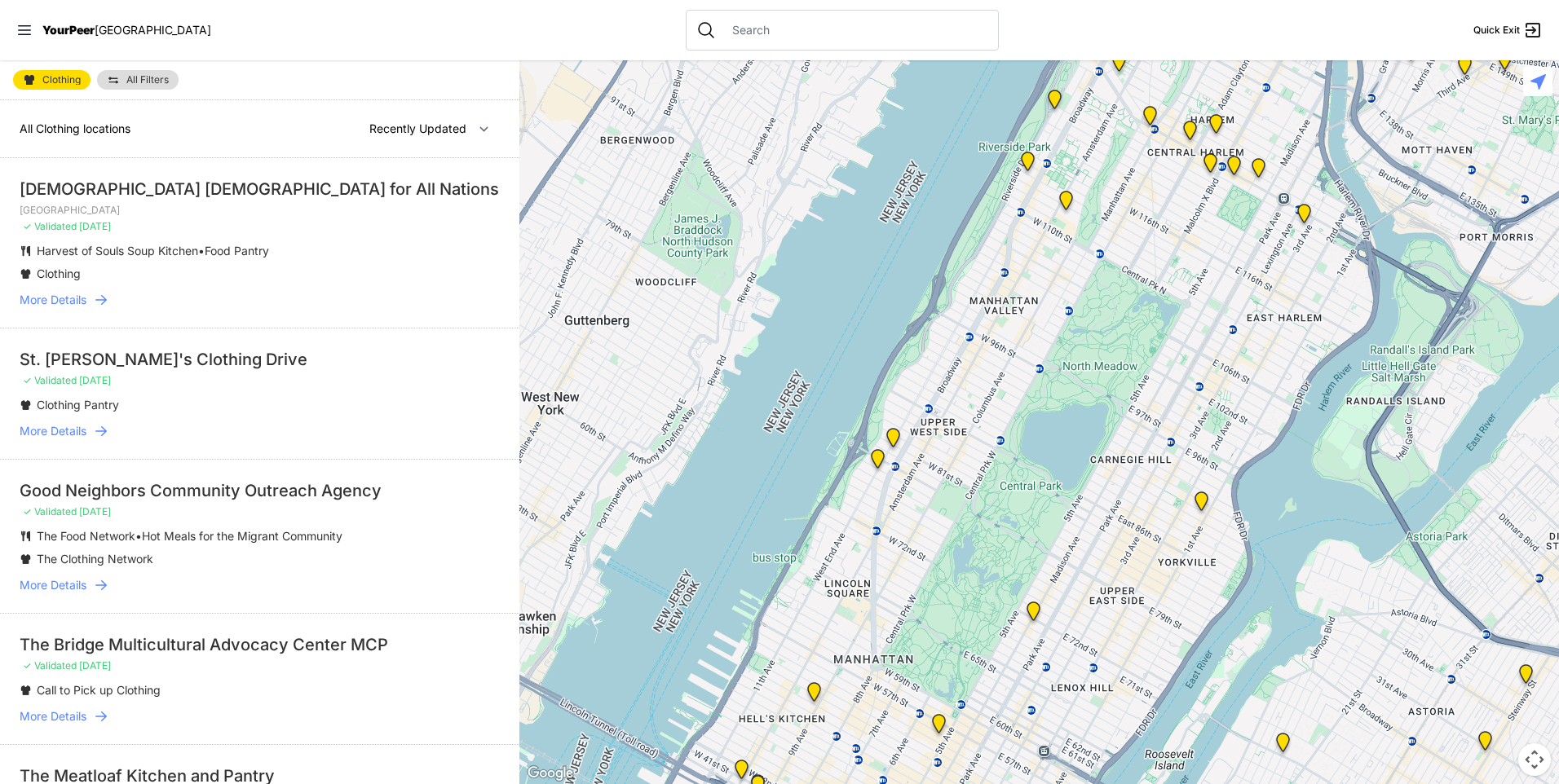
scroll to position [598, 0]
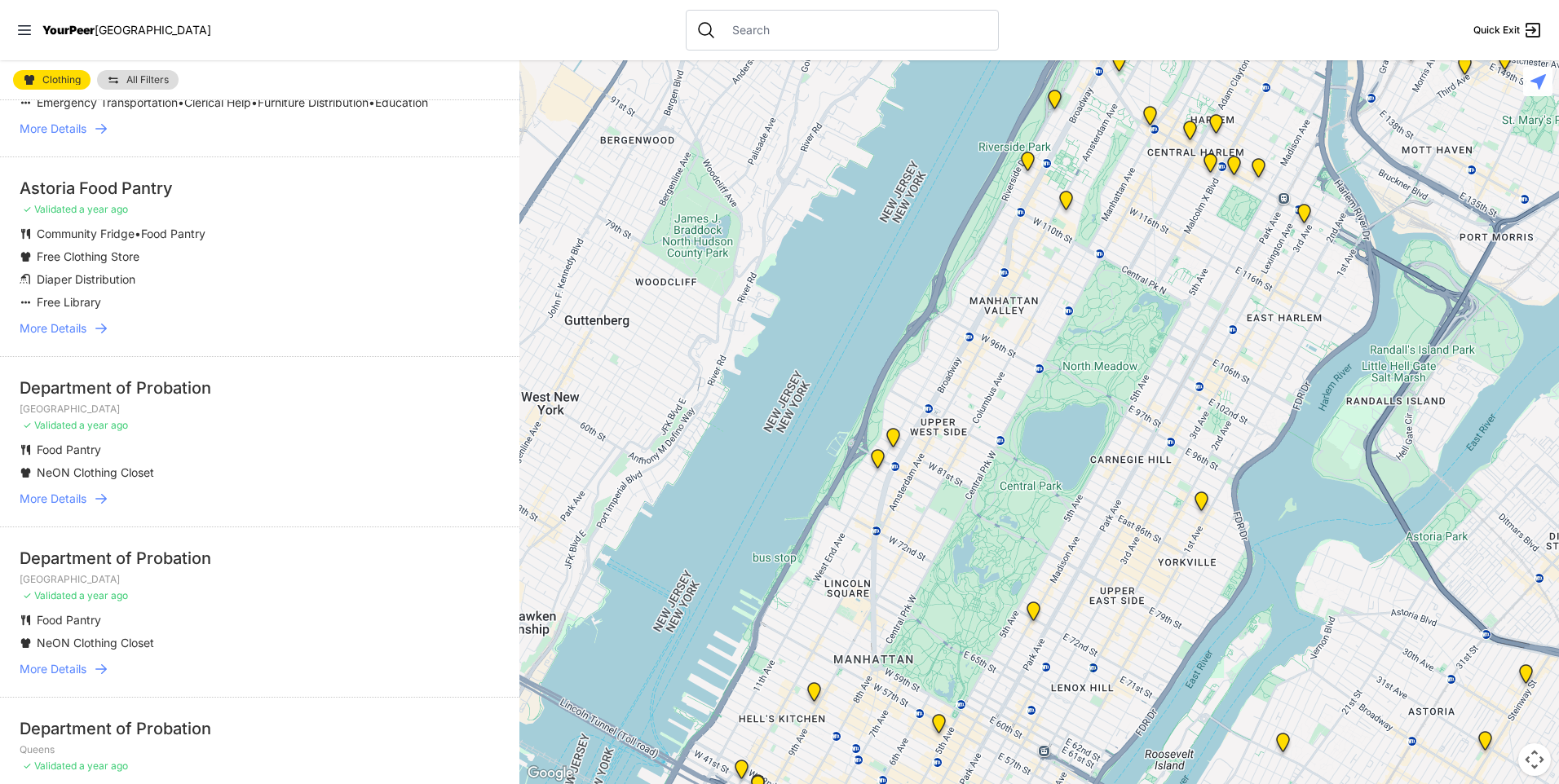
click at [507, 693] on ul "Holy Ghost Pentecostal Faith Church for All Nations East Harlem ✓ Validated 8 m…" at bounding box center [260, 778] width 520 height 3632
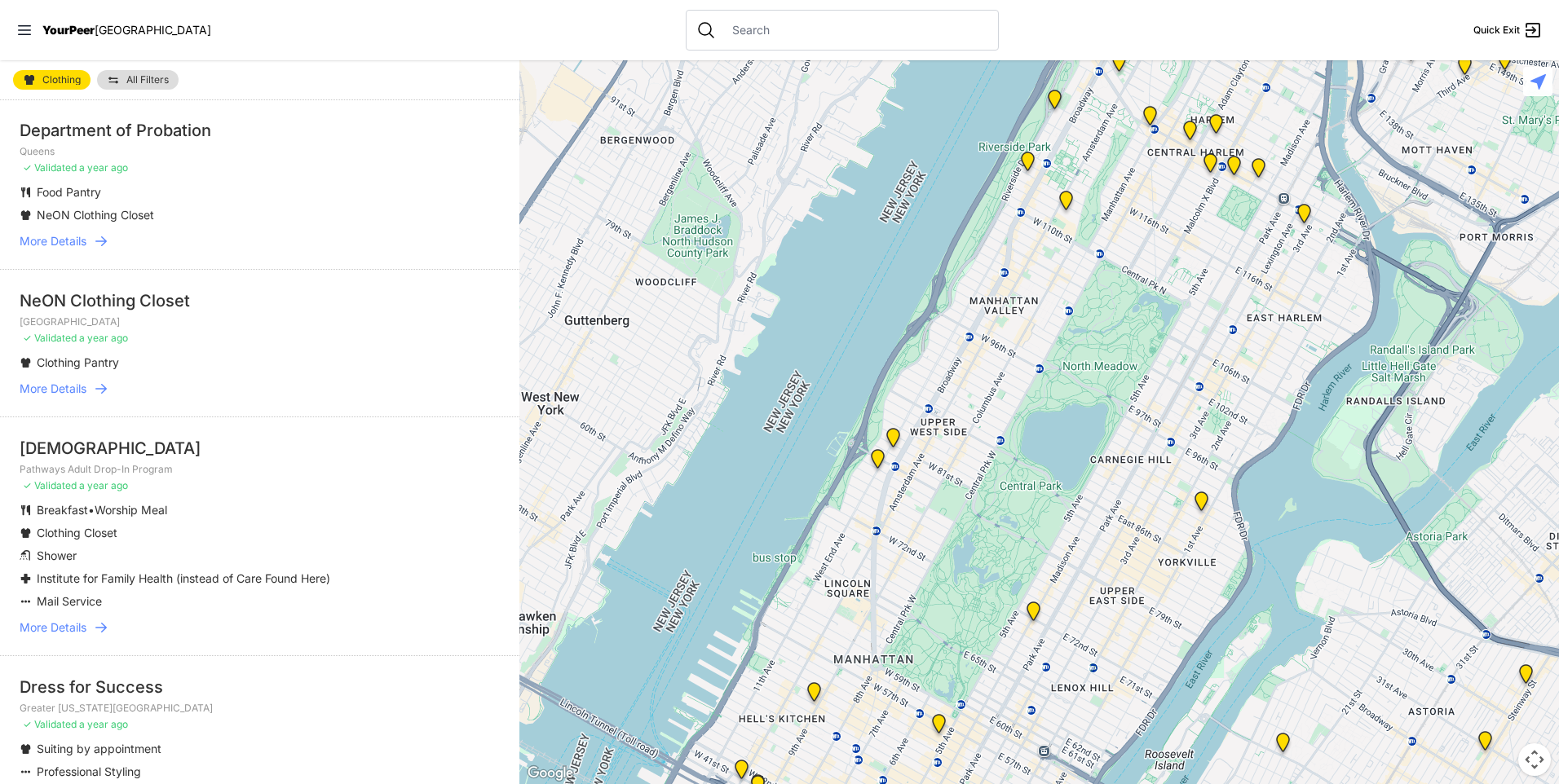
click at [507, 693] on ul "Holy Ghost Pentecostal Faith Church for All Nations East Harlem ✓ Validated 8 m…" at bounding box center [260, 179] width 520 height 3632
click at [79, 636] on span "More Details" at bounding box center [52, 628] width 67 height 16
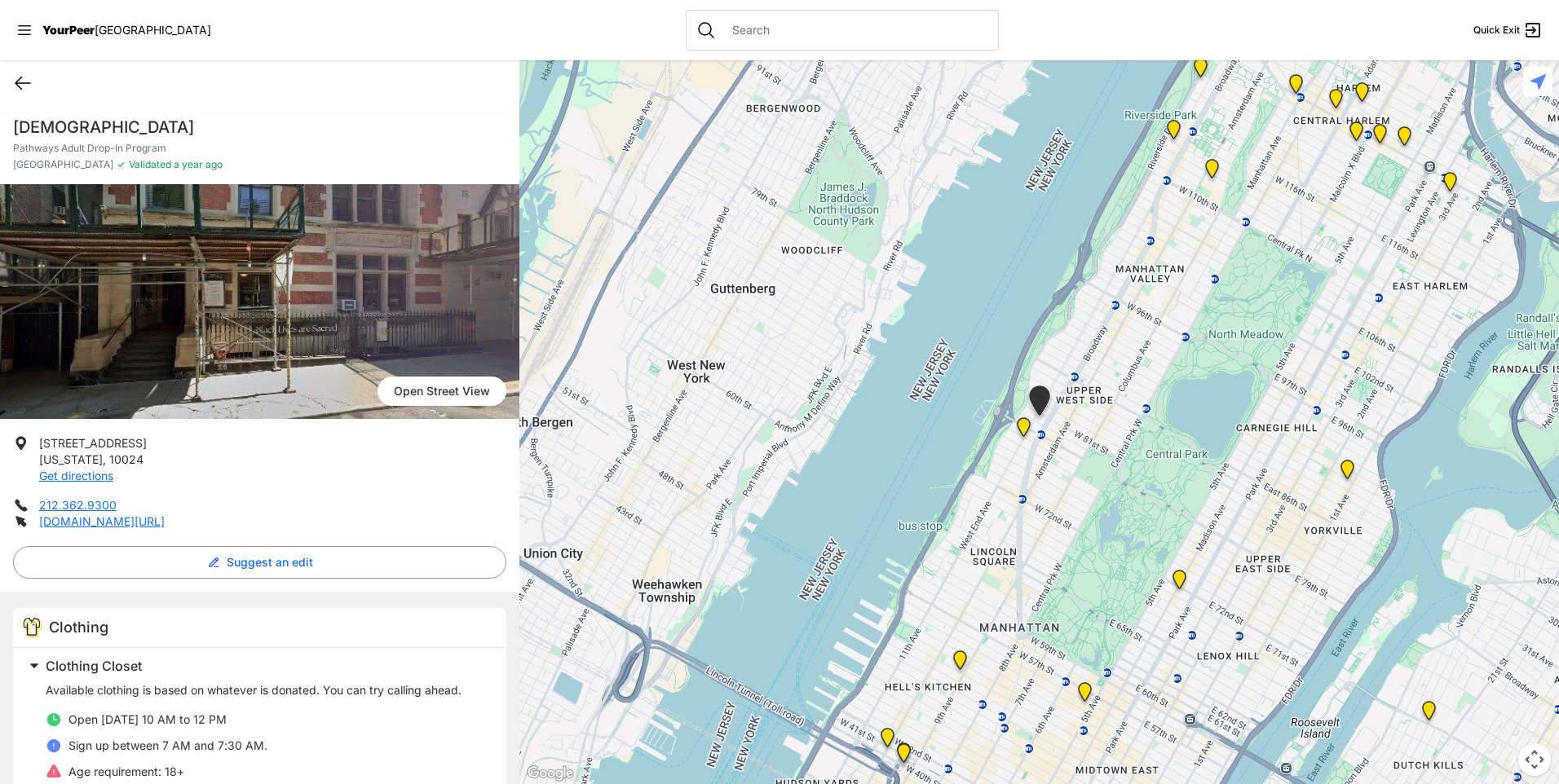
click at [18, 83] on icon at bounding box center [23, 83] width 15 height 12
select select "recentlyUpdated"
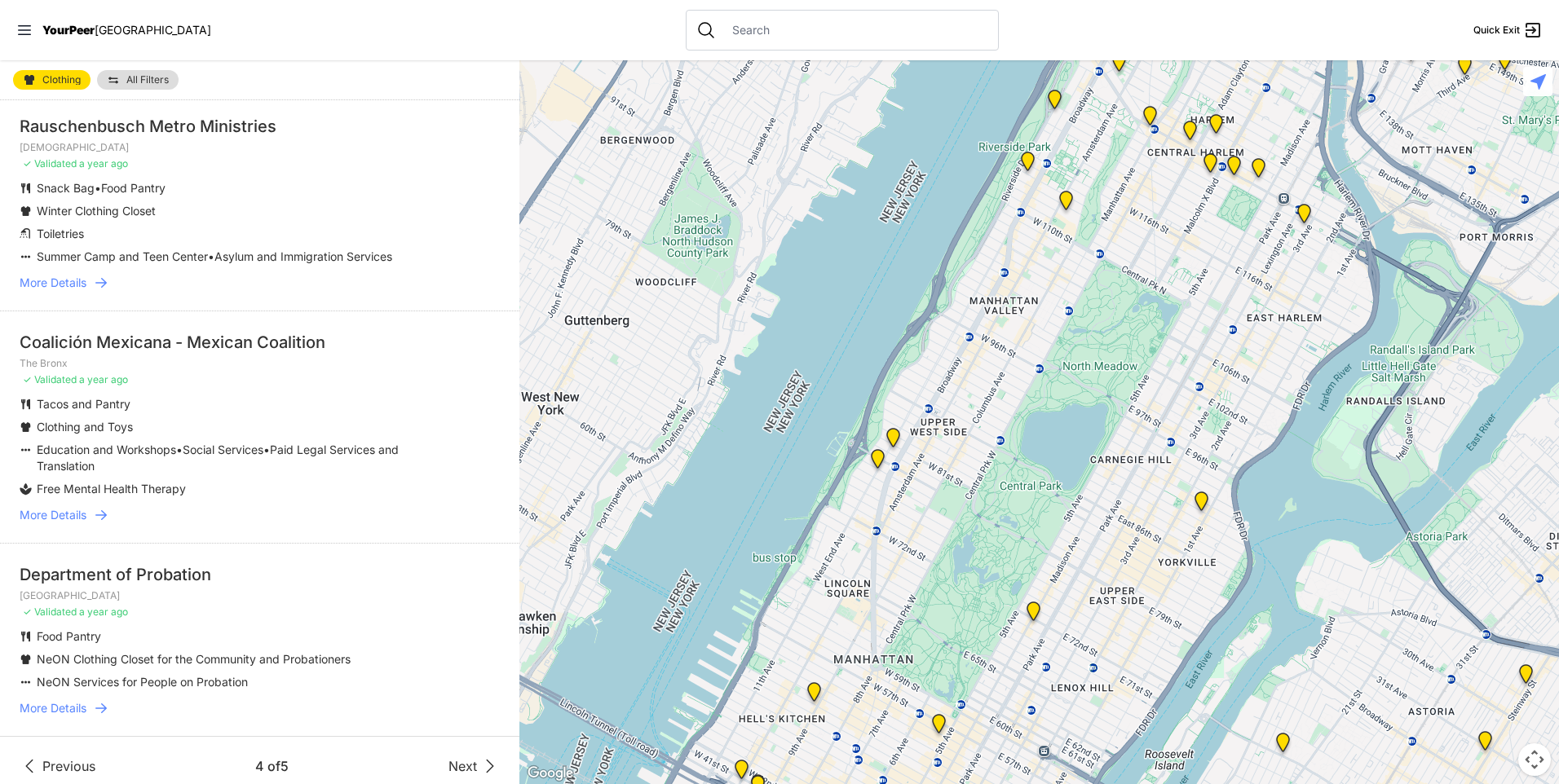
scroll to position [3098, 0]
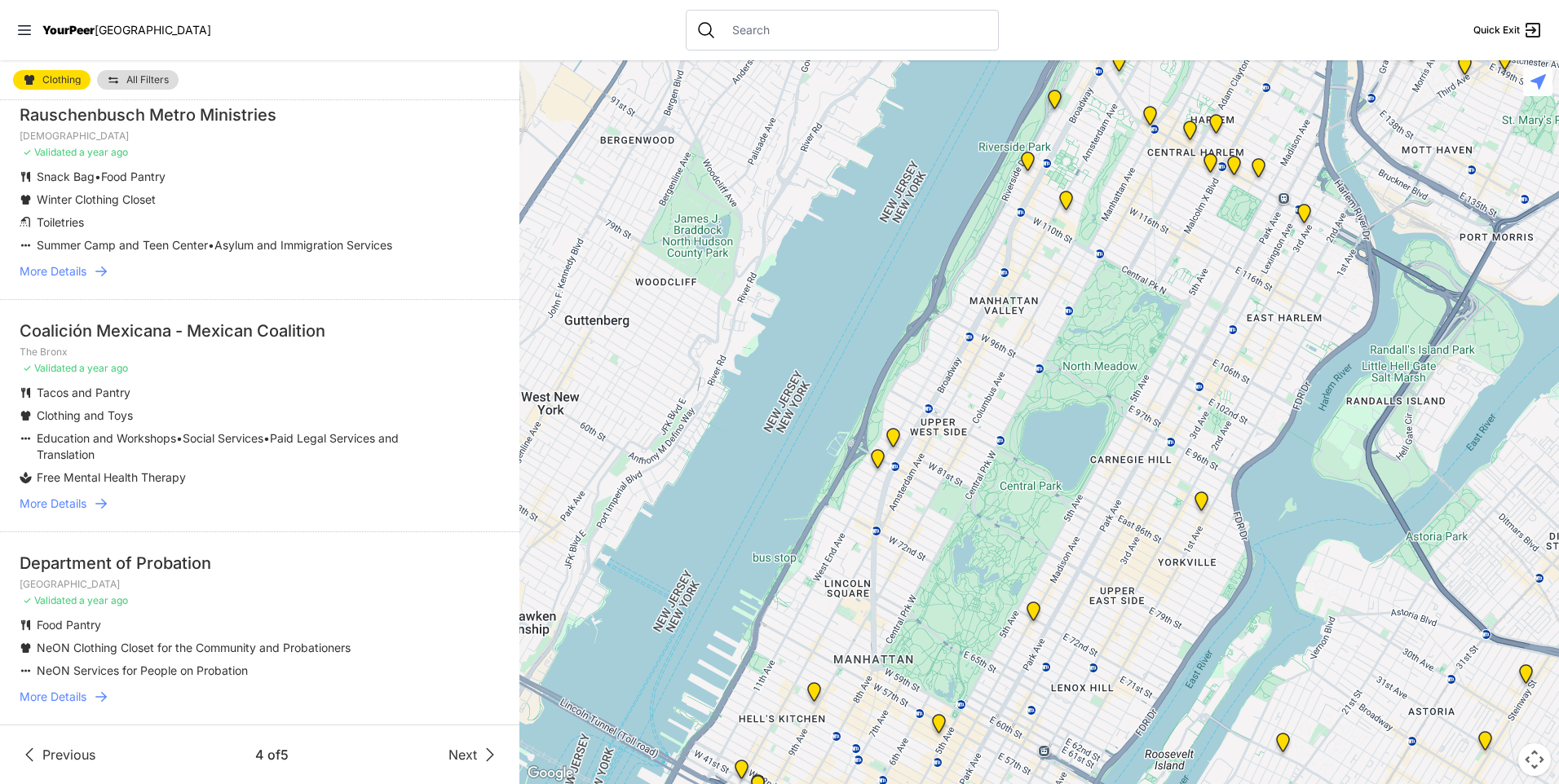
click at [449, 756] on span "Next" at bounding box center [462, 754] width 28 height 19
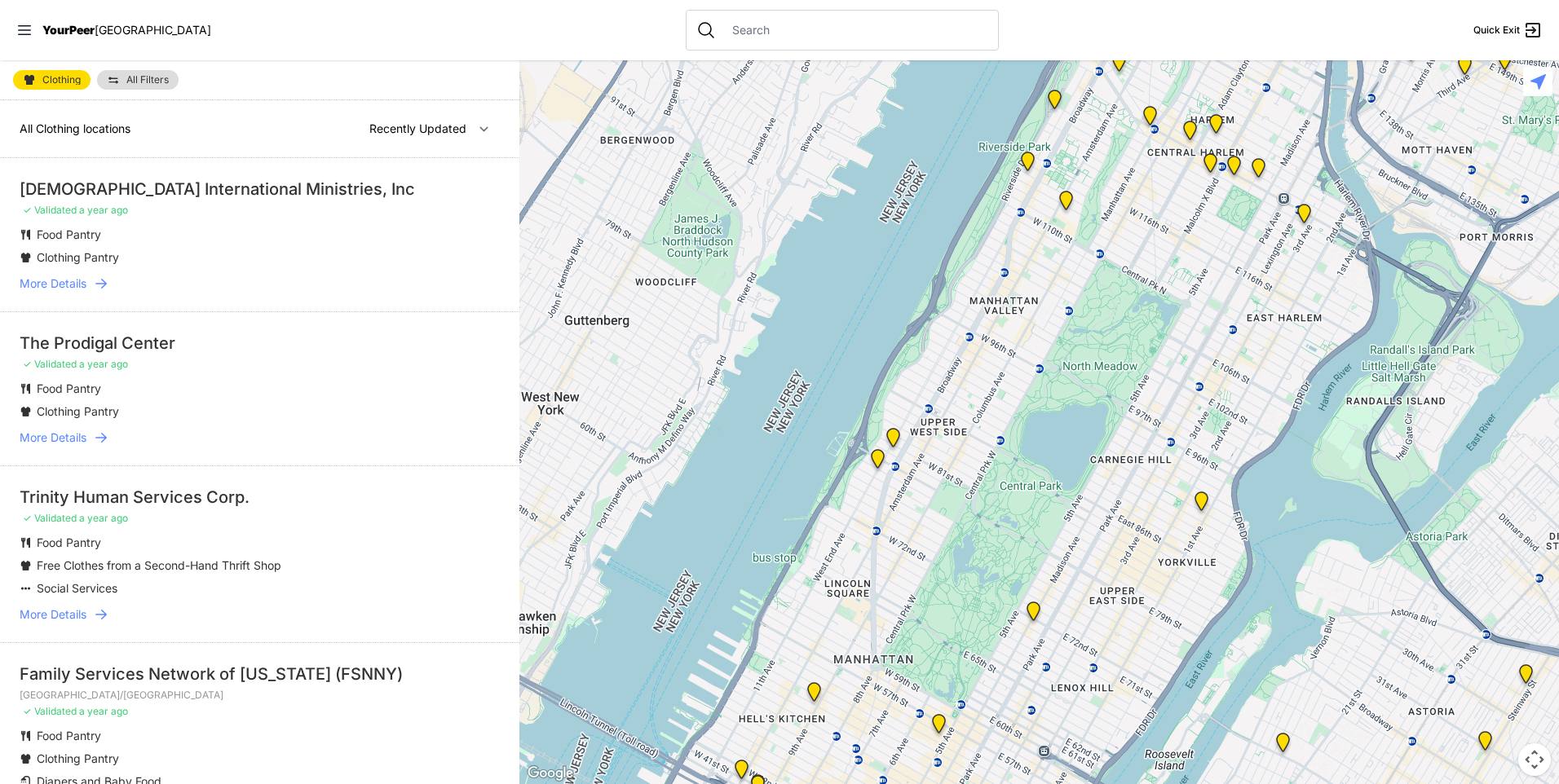
click at [76, 291] on span "More Details" at bounding box center [52, 284] width 67 height 16
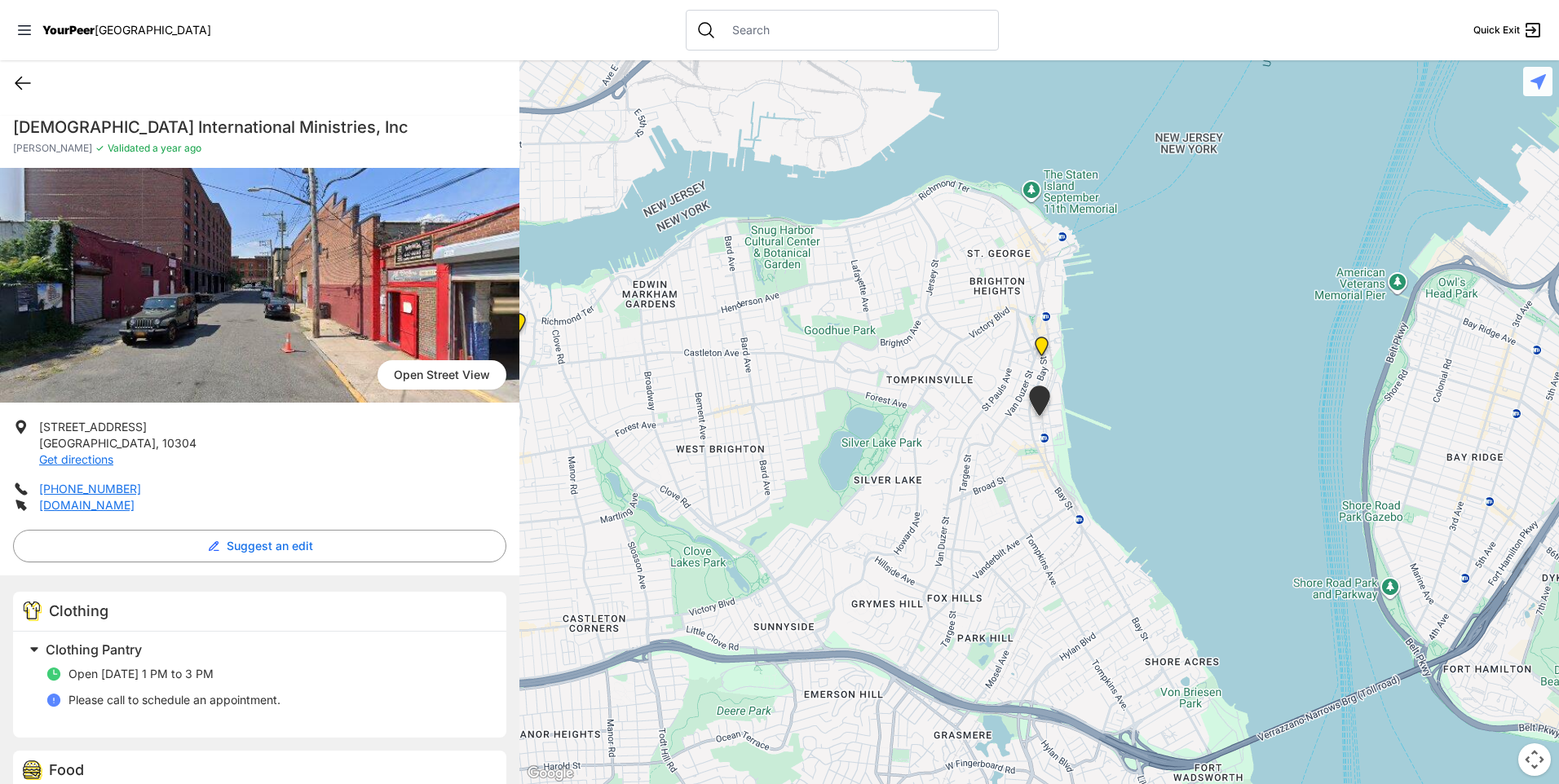
click at [17, 91] on icon at bounding box center [22, 82] width 19 height 19
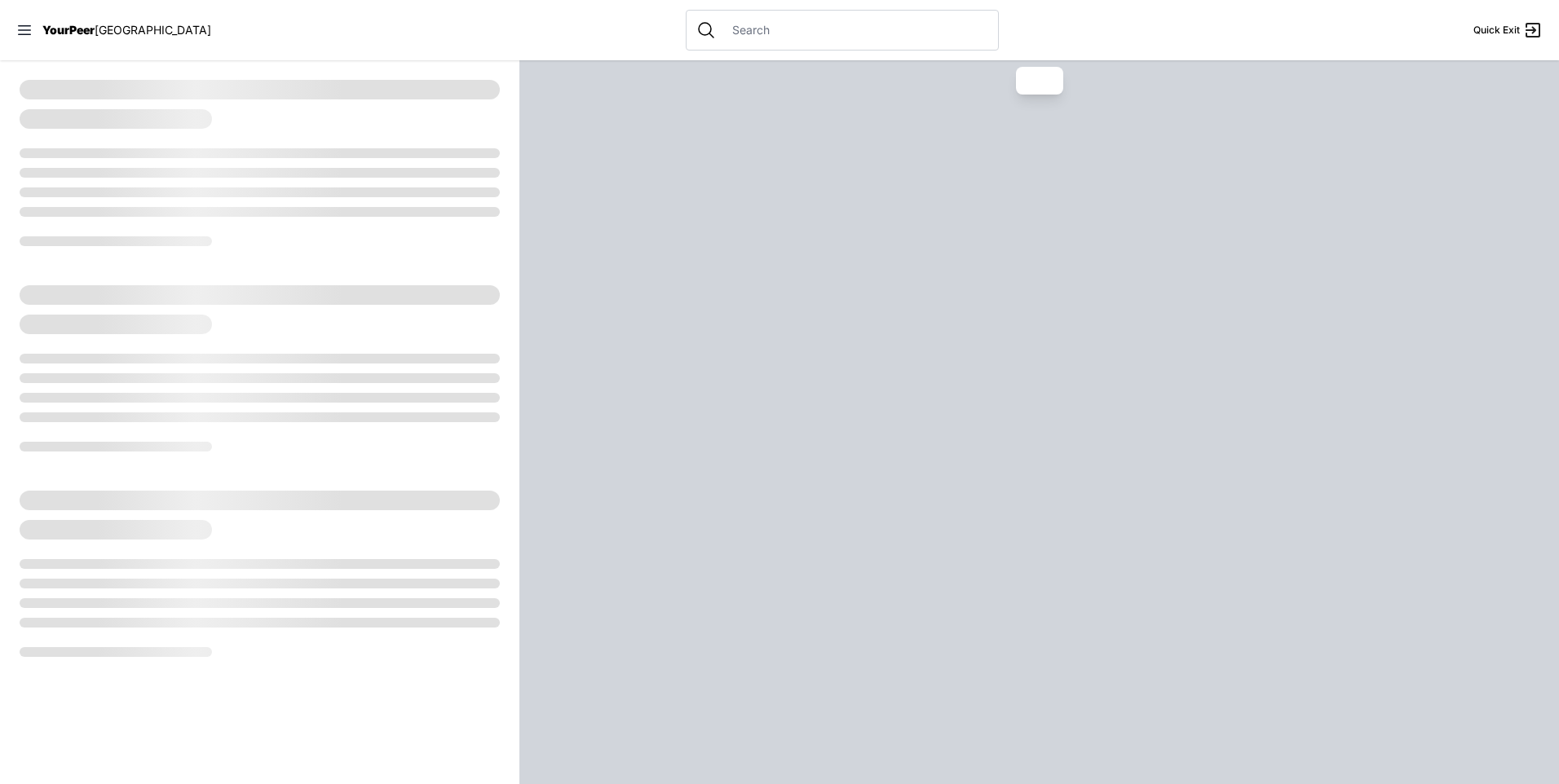
select select "recentlyUpdated"
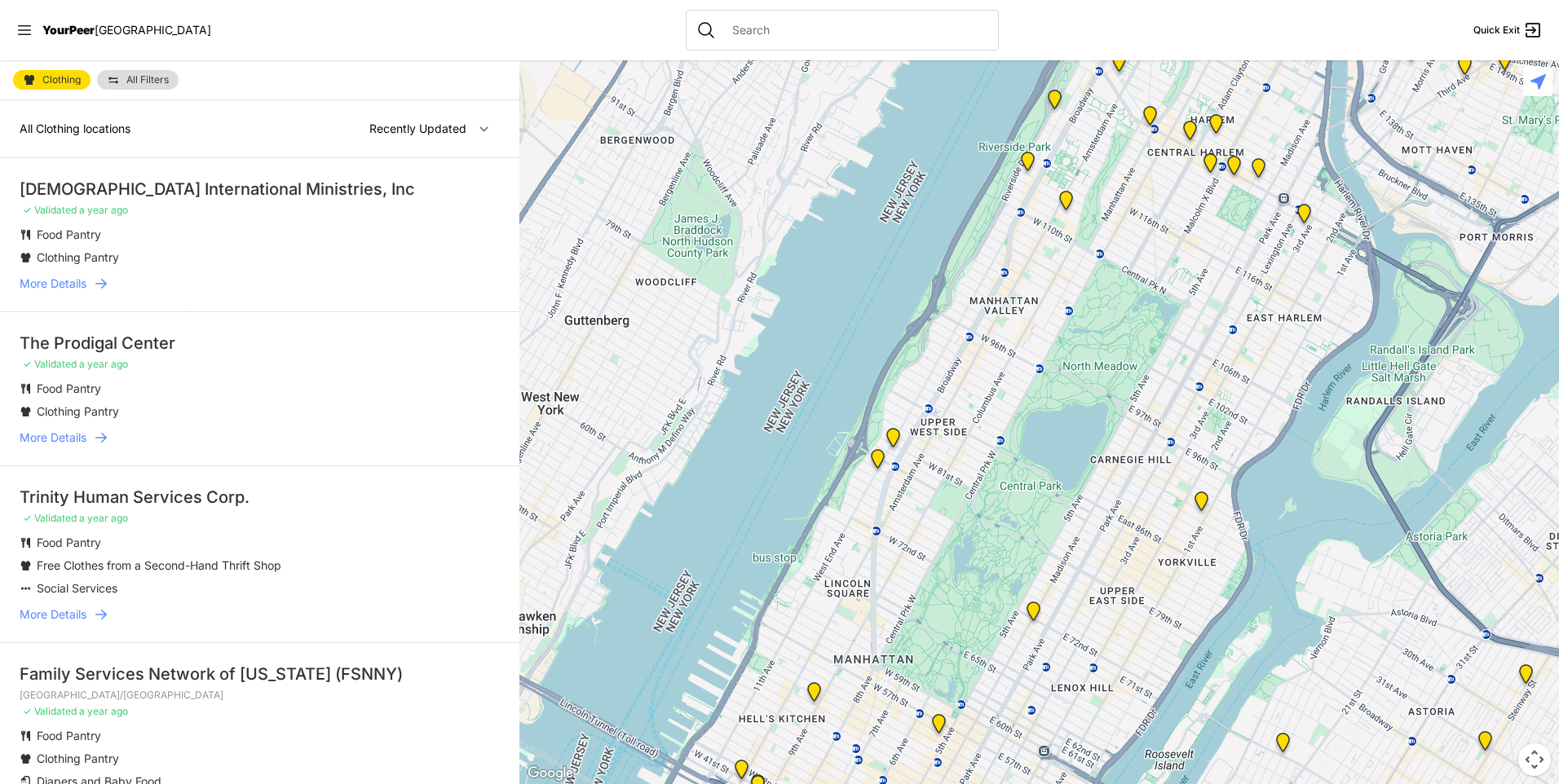
click at [64, 432] on span "More Details" at bounding box center [52, 438] width 67 height 16
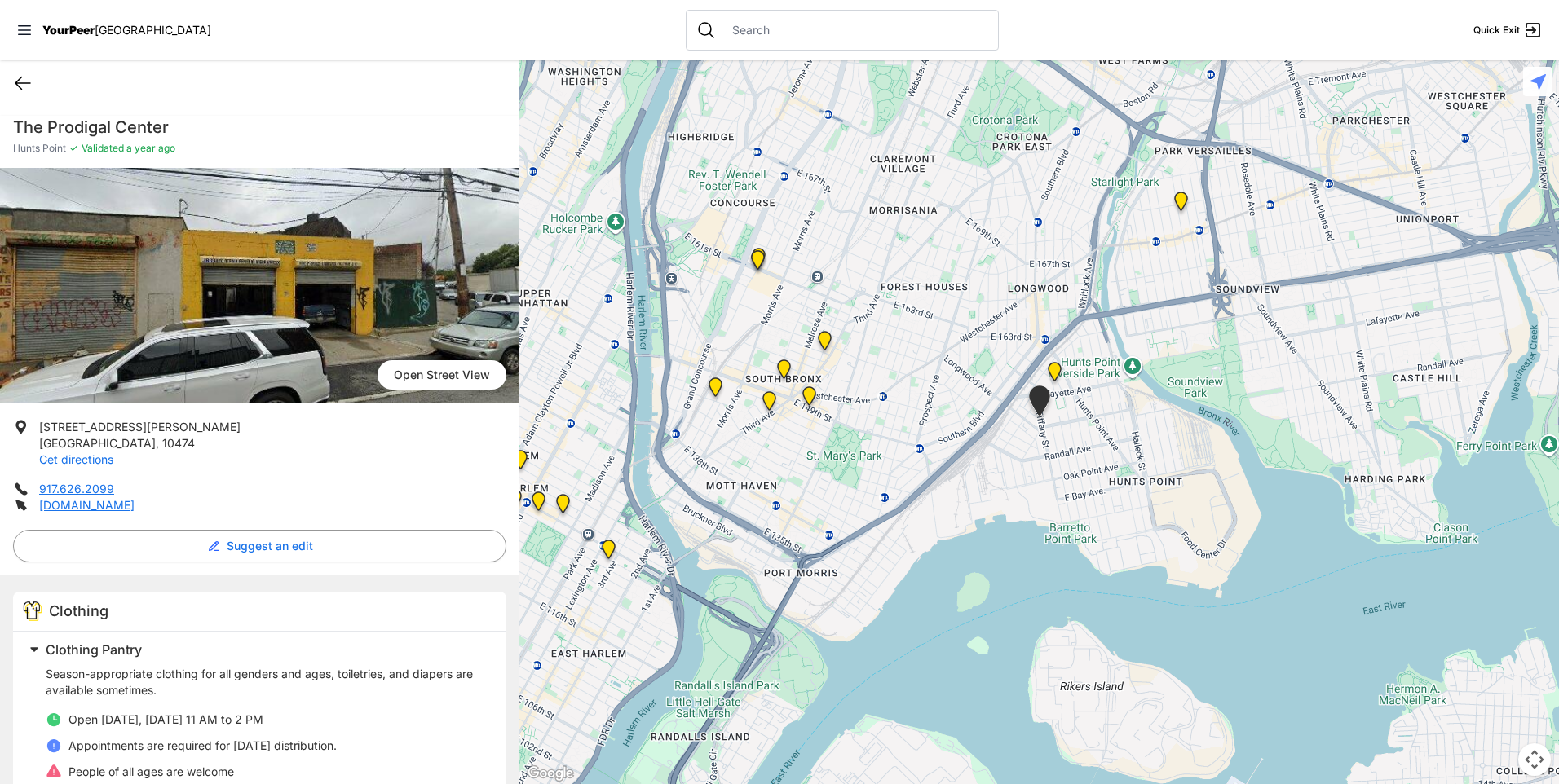
click at [24, 90] on icon at bounding box center [22, 82] width 19 height 19
select select "recentlyUpdated"
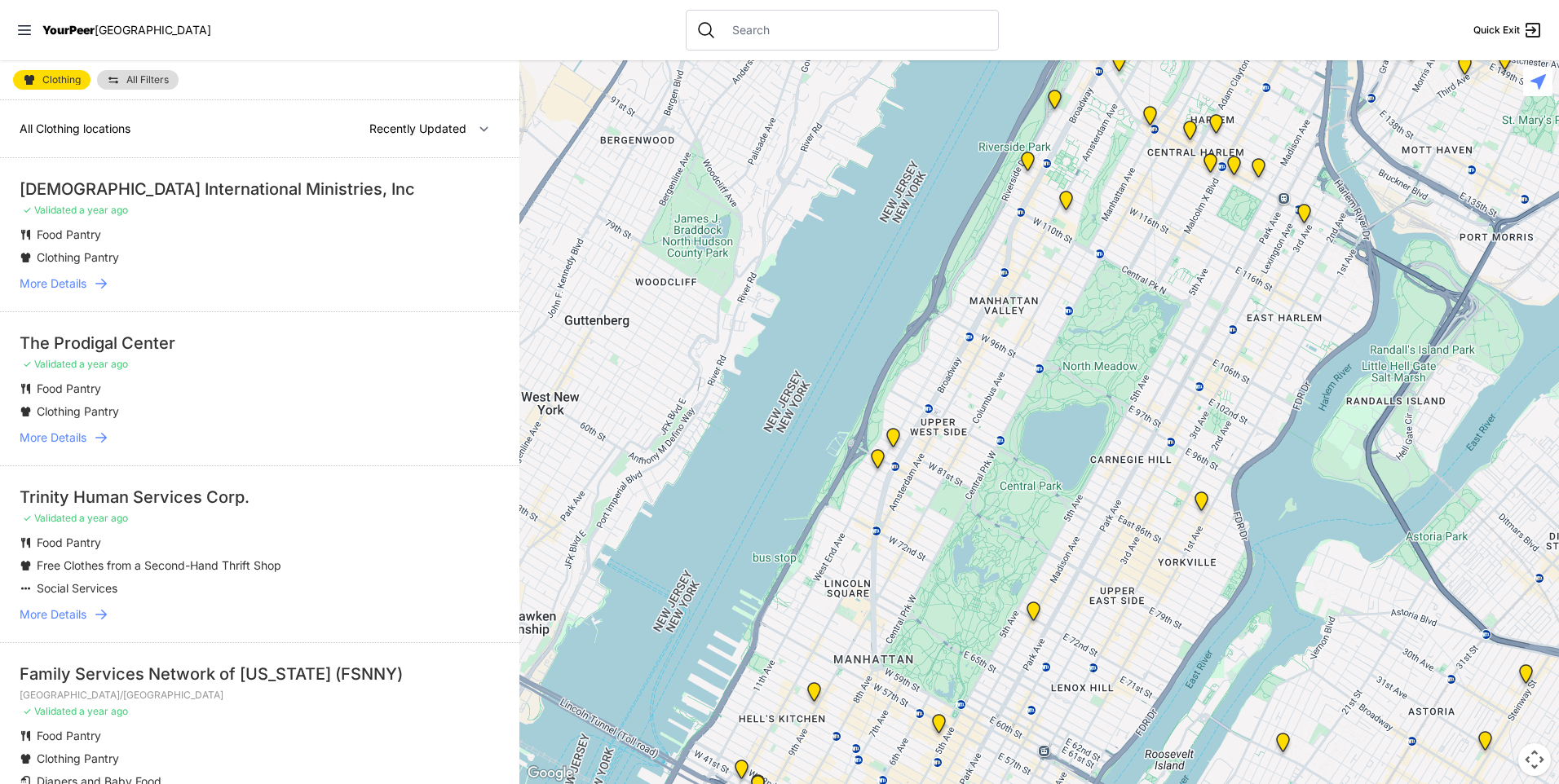
click at [69, 620] on span "More Details" at bounding box center [52, 614] width 67 height 16
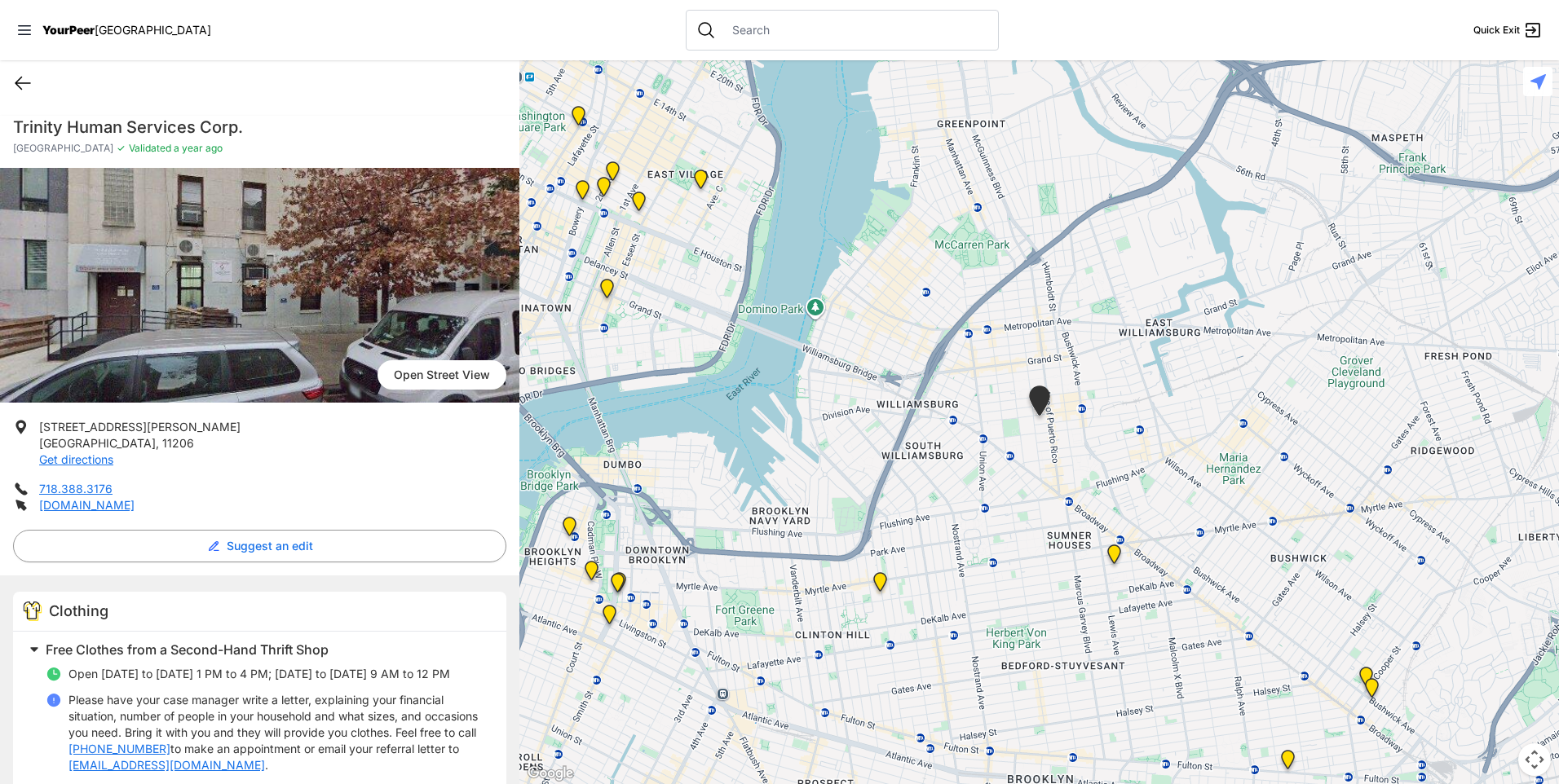
click at [22, 88] on icon at bounding box center [22, 82] width 19 height 19
select select "recentlyUpdated"
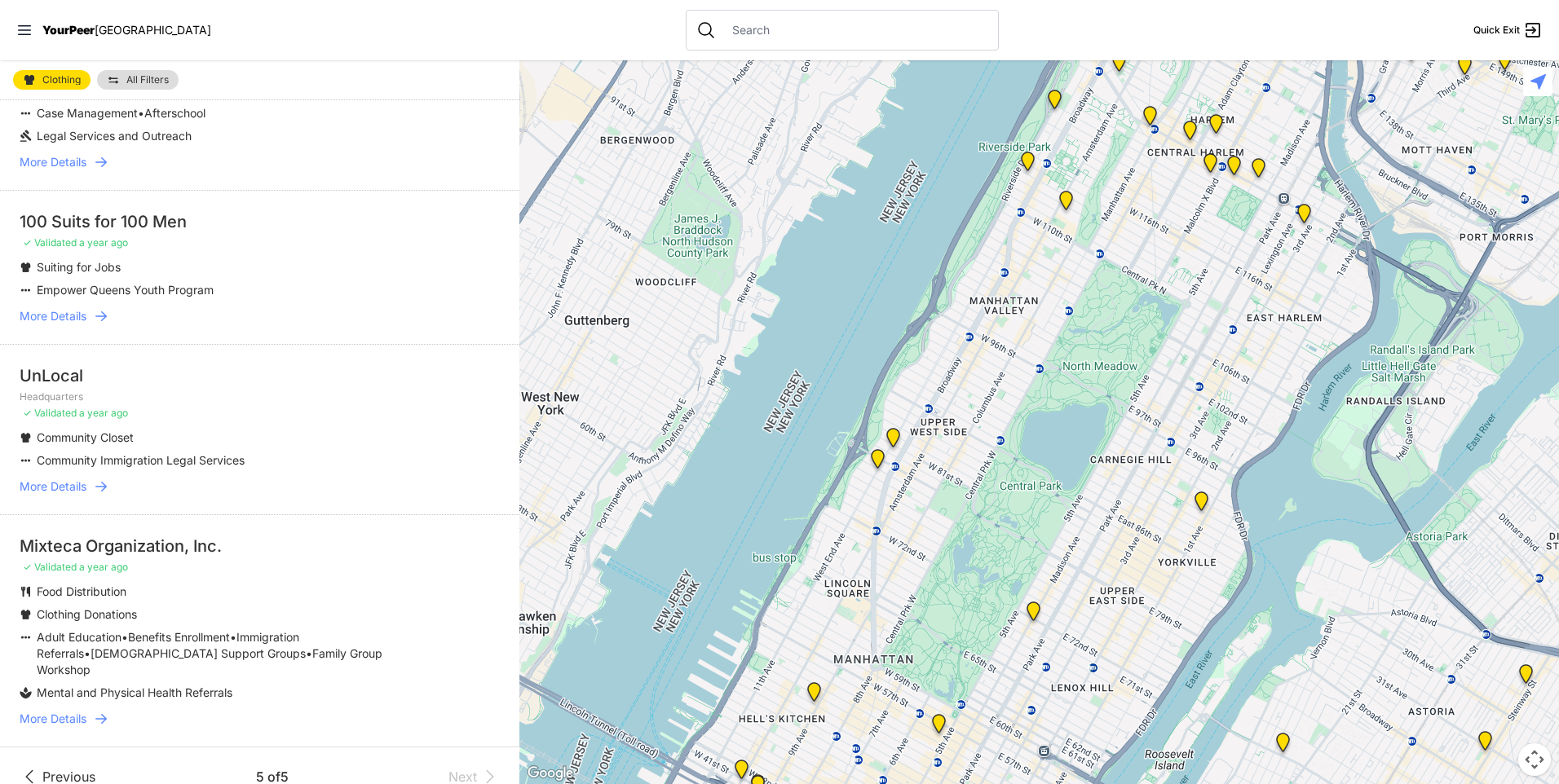
scroll to position [897, 0]
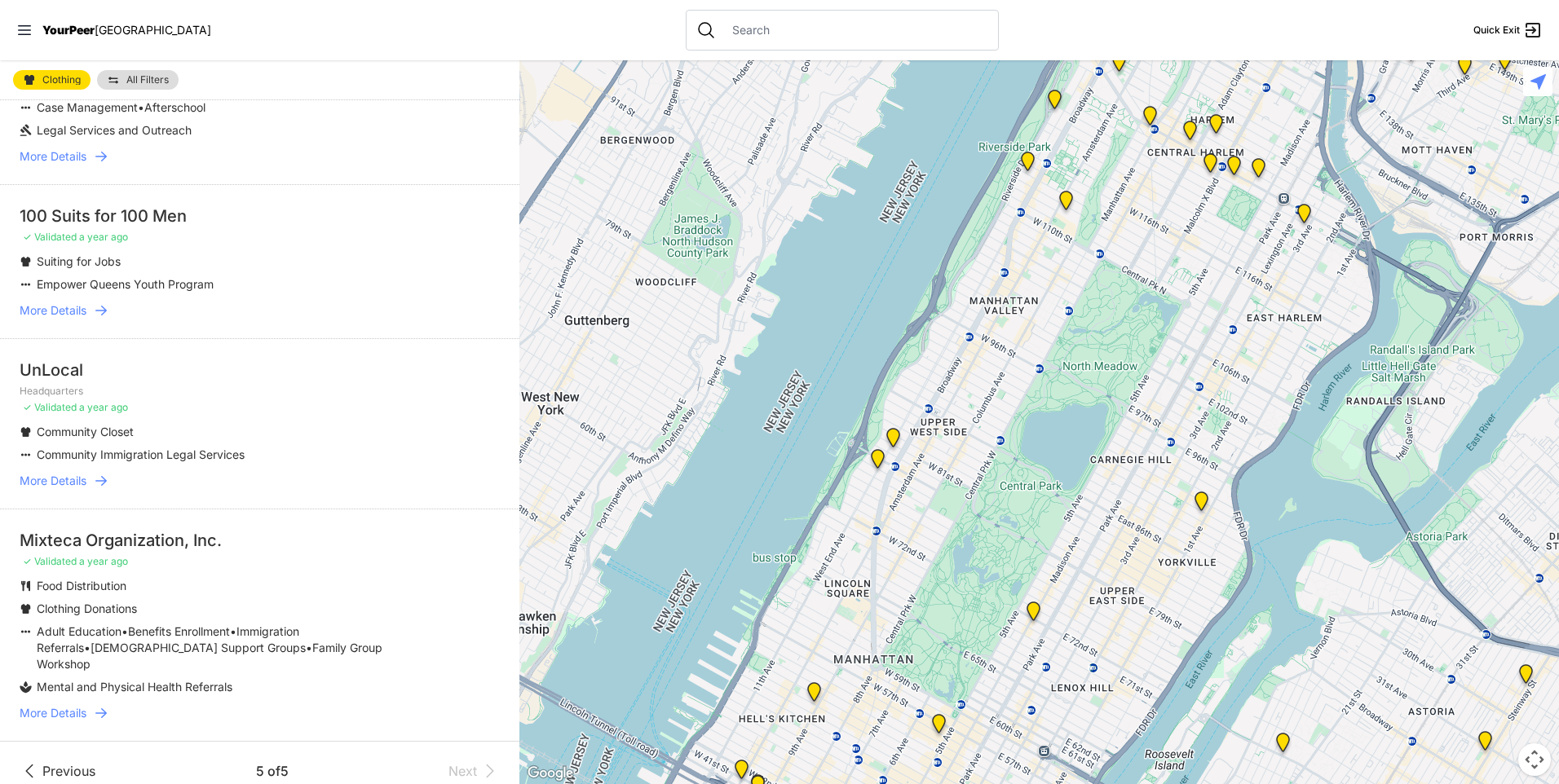
click at [59, 474] on span "More Details" at bounding box center [52, 481] width 67 height 16
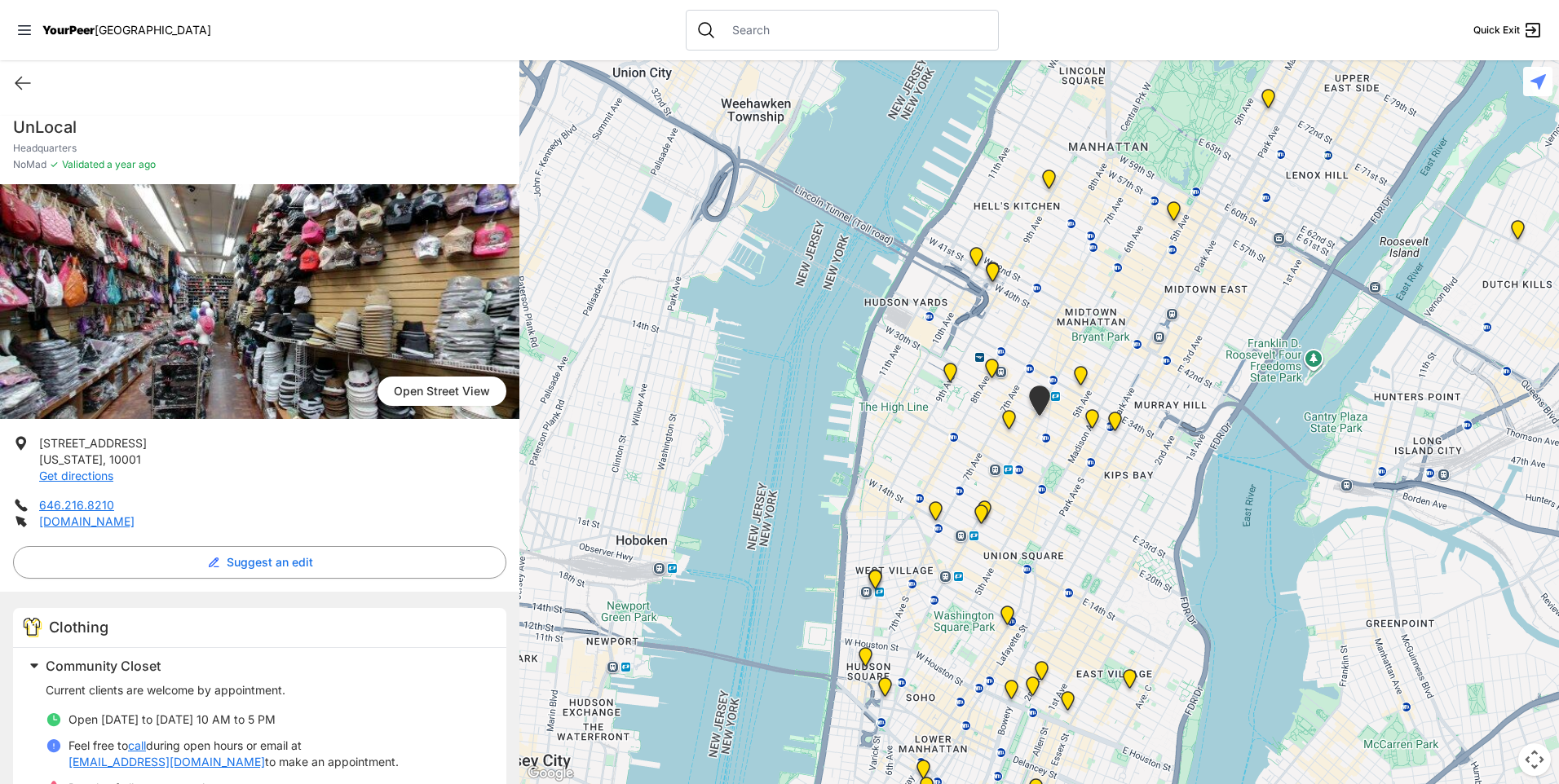
click at [511, 680] on div "Clothing Community Closet Current clients are welcome by appointment. Open [DAT…" at bounding box center [260, 758] width 520 height 335
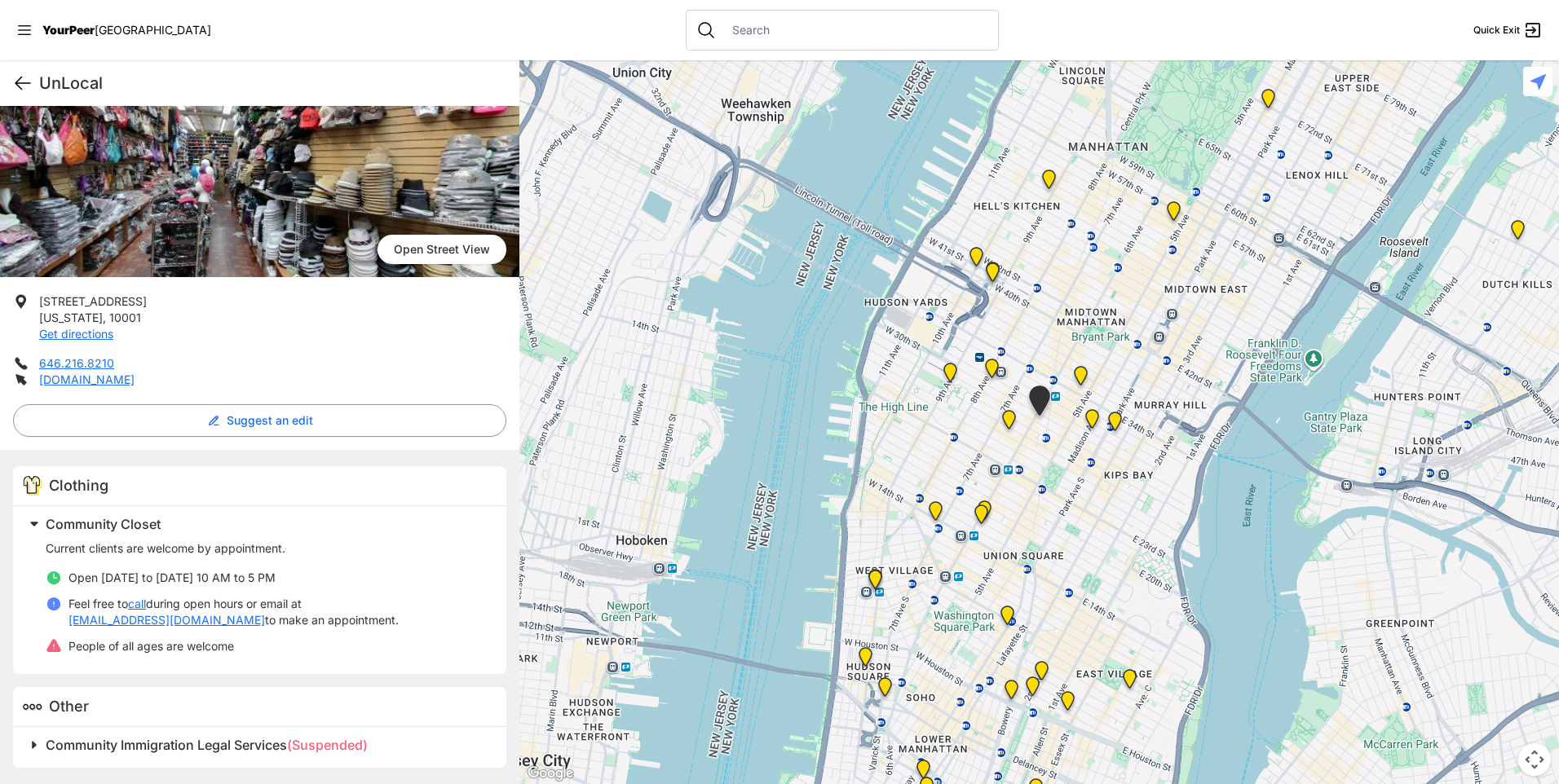
click at [23, 81] on icon at bounding box center [22, 82] width 19 height 19
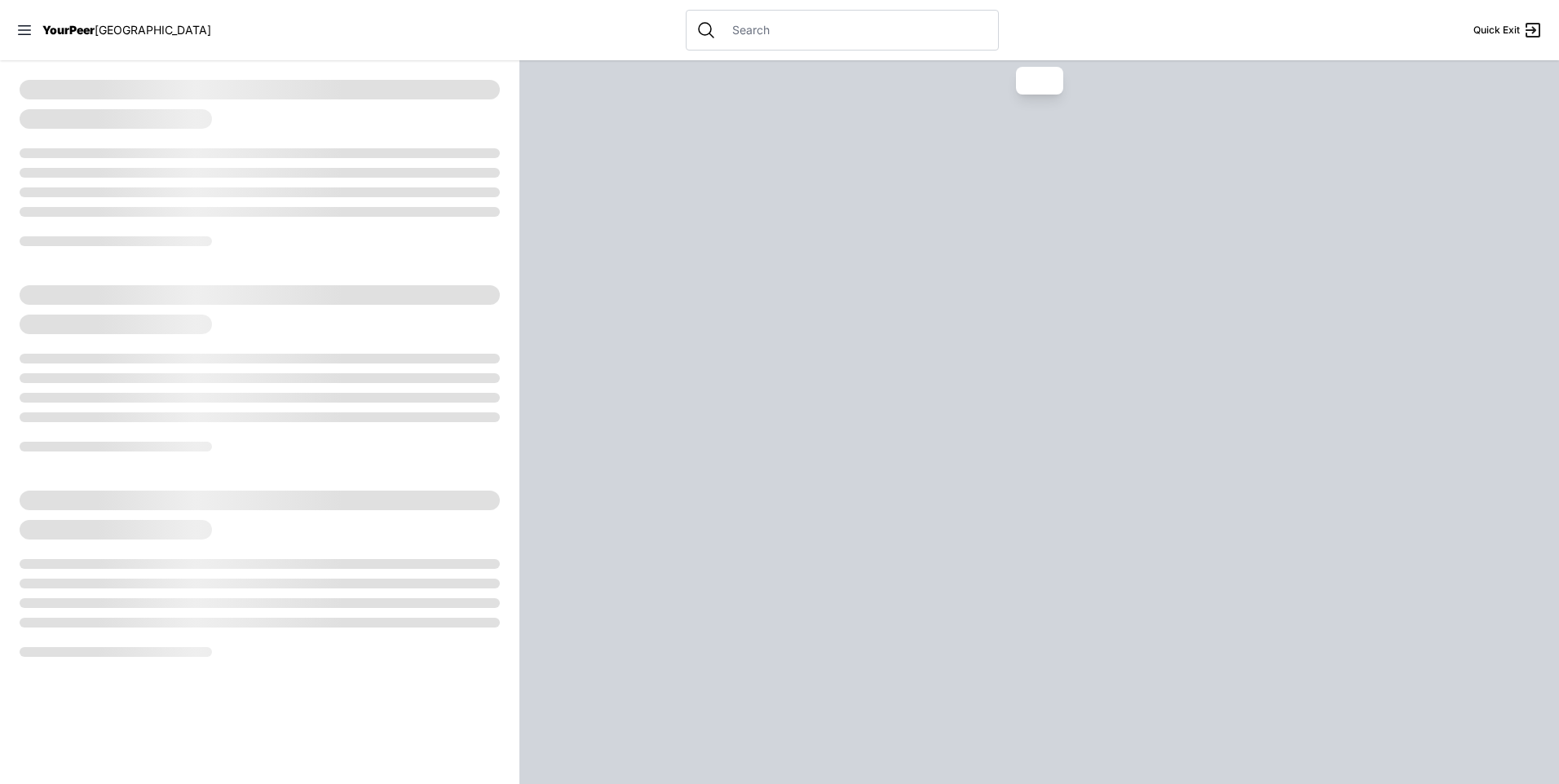
select select "recentlyUpdated"
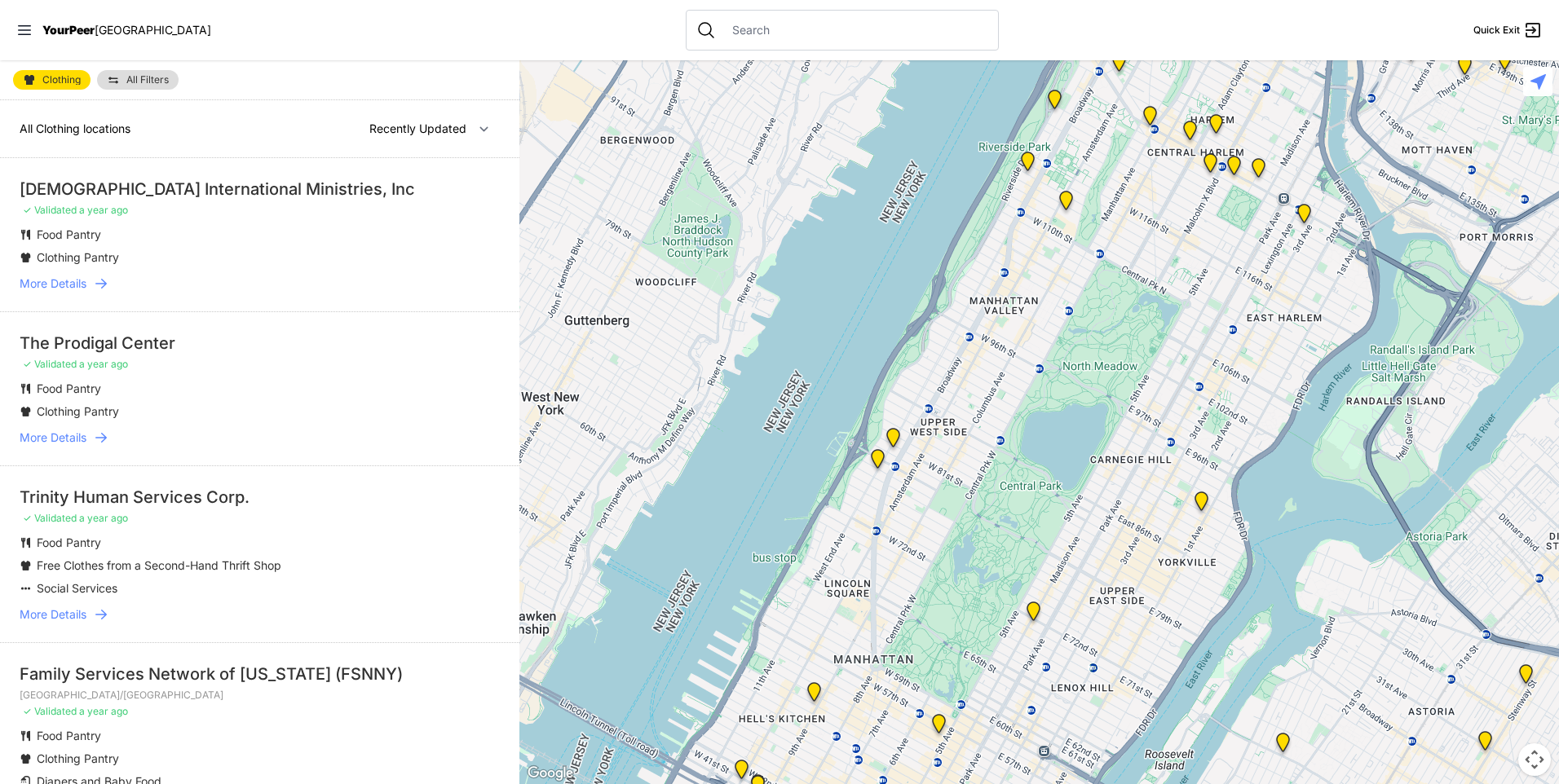
click at [65, 616] on span "More Details" at bounding box center [52, 614] width 67 height 16
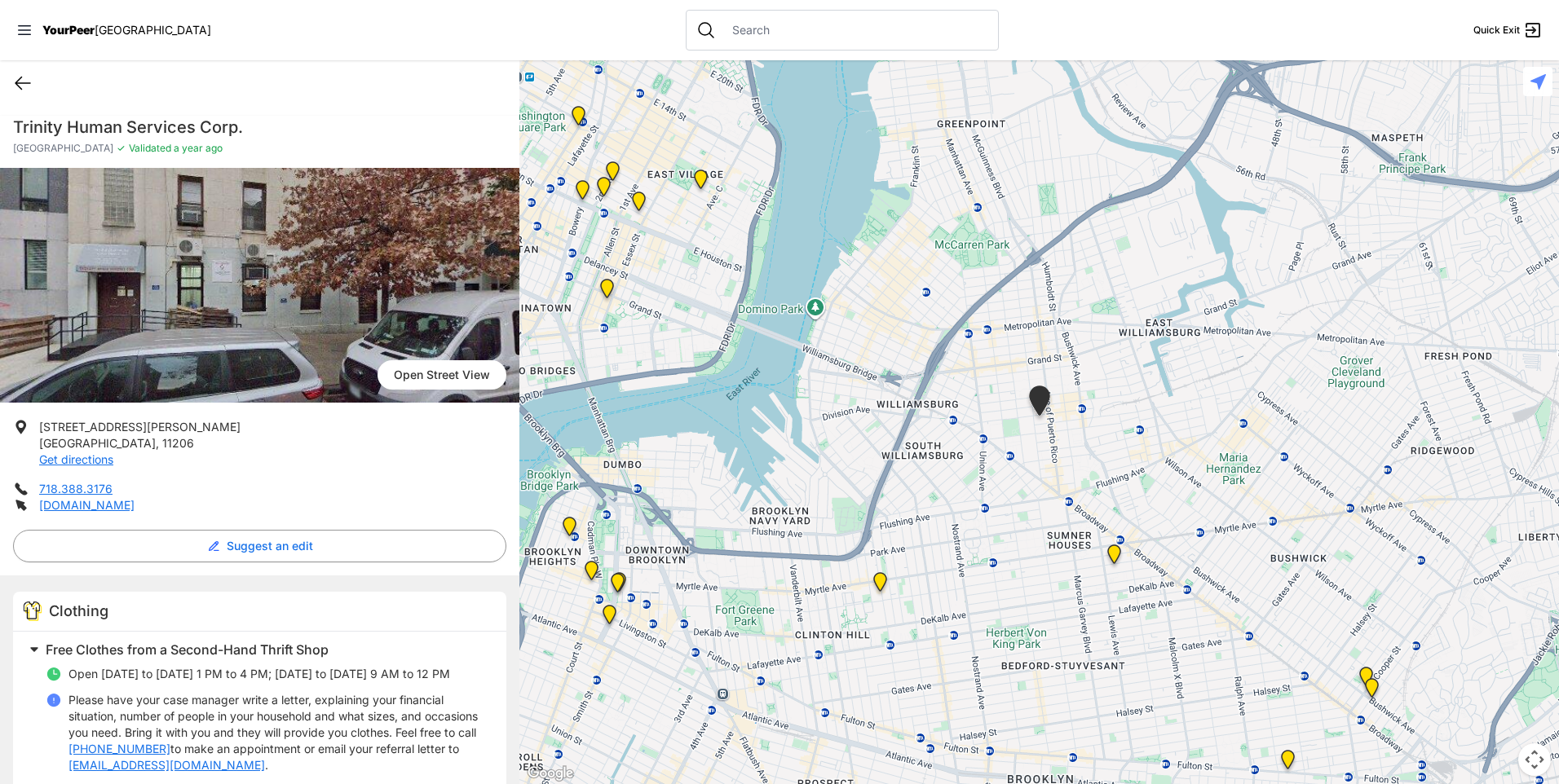
click at [27, 84] on icon at bounding box center [22, 82] width 19 height 19
select select "recentlyUpdated"
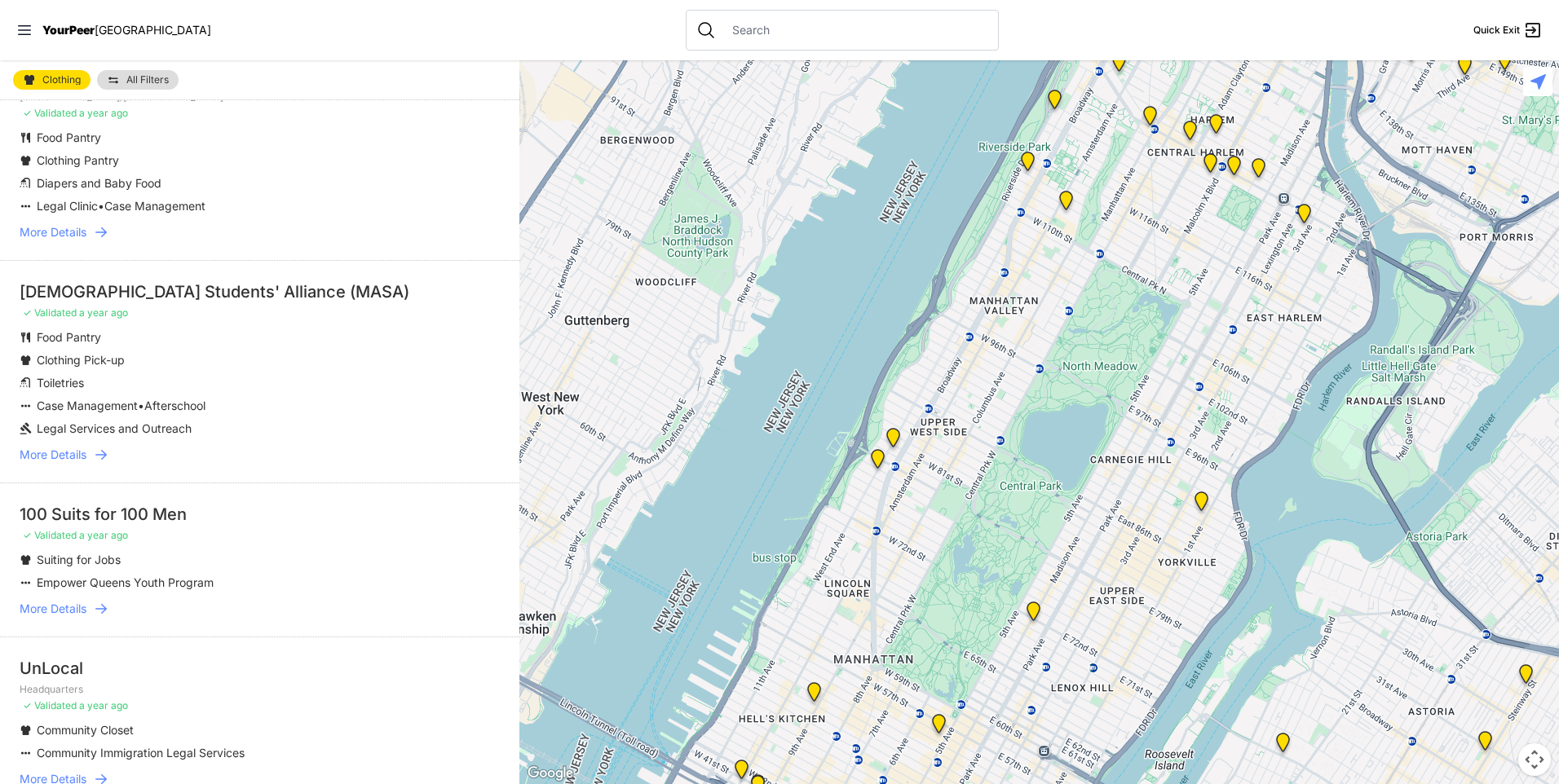
scroll to position [897, 0]
